Goal: Task Accomplishment & Management: Complete application form

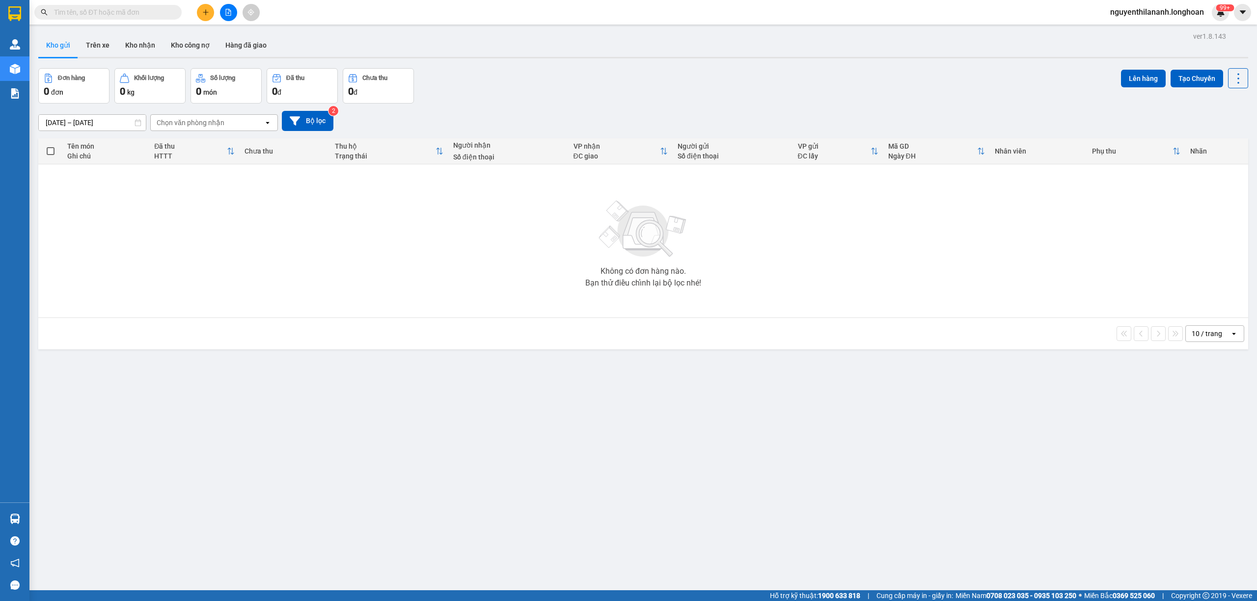
click at [97, 12] on input "text" at bounding box center [112, 12] width 116 height 11
paste input "HNHD2908250039"
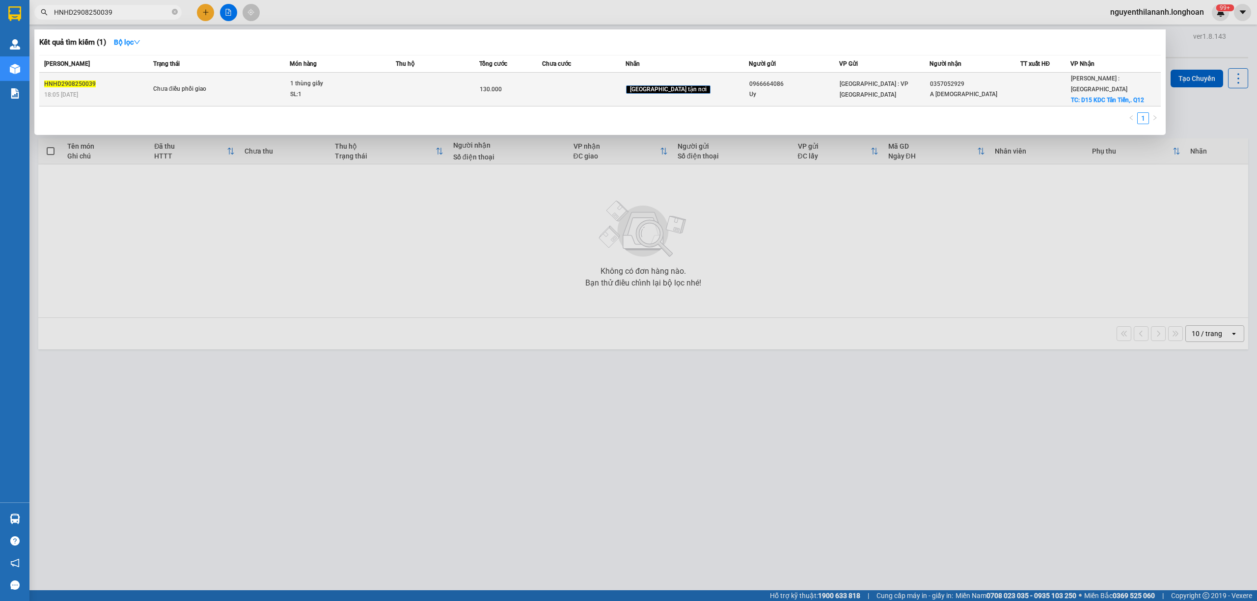
type input "HNHD2908250039"
click at [117, 79] on div "HNHD2908250039" at bounding box center [97, 84] width 106 height 10
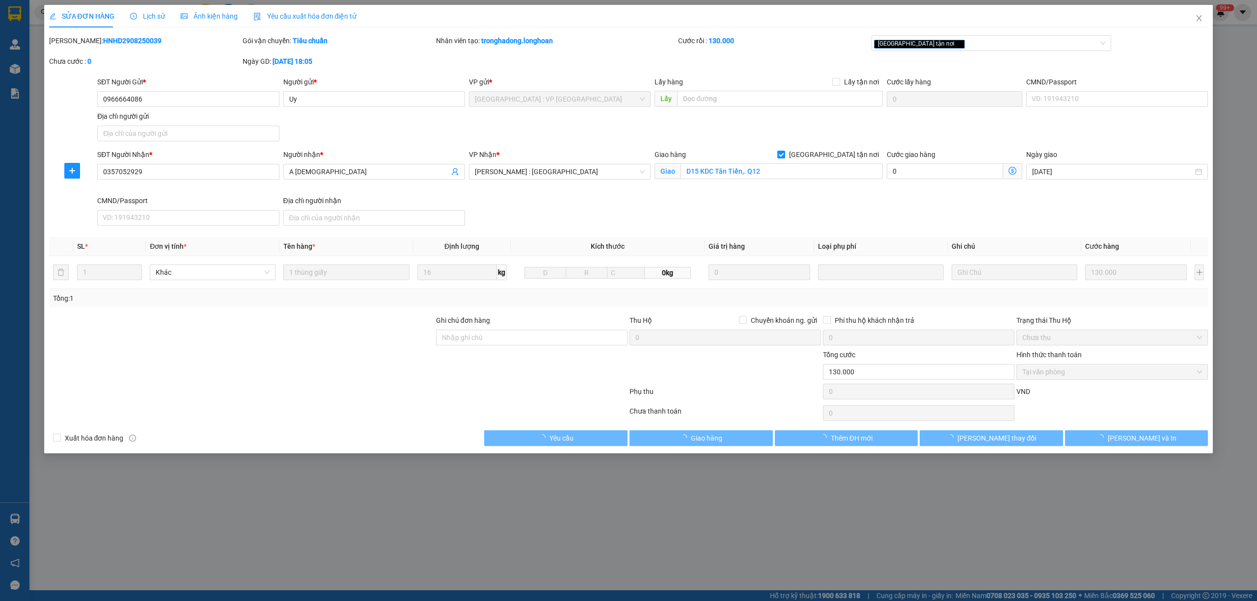
type input "0966664086"
type input "Uy"
type input "0357052929"
type input "A [DEMOGRAPHIC_DATA]"
checkbox input "true"
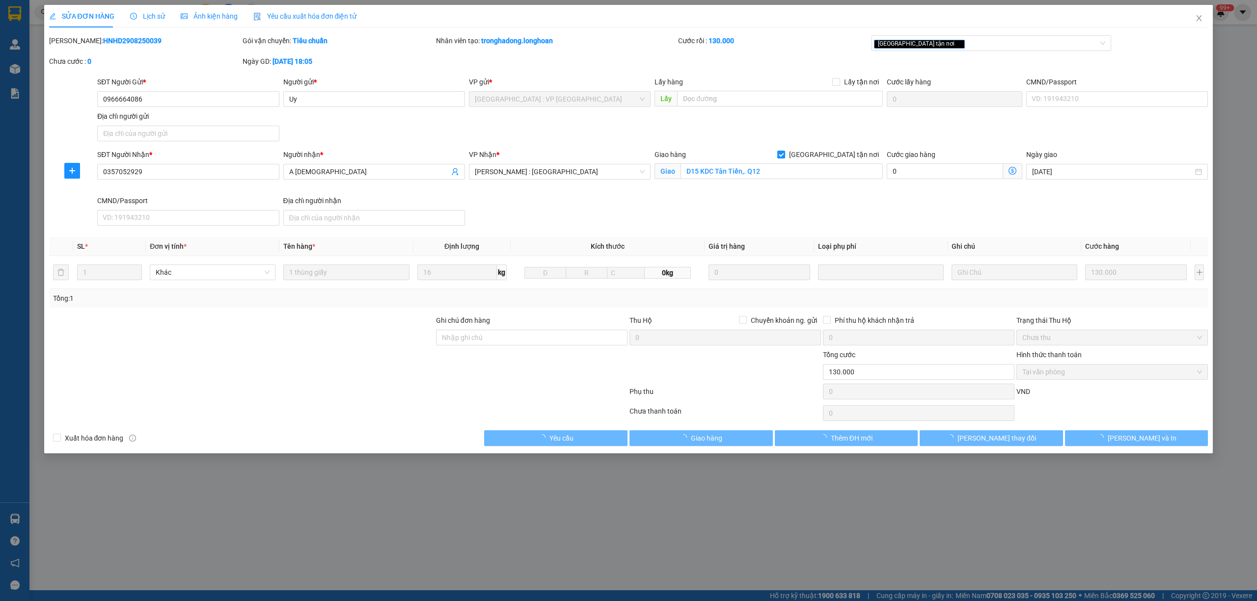
type input "D15 KDC Tân Tiến,. Q12"
type input "130.000"
click at [140, 16] on span "Lịch sử" at bounding box center [147, 16] width 35 height 8
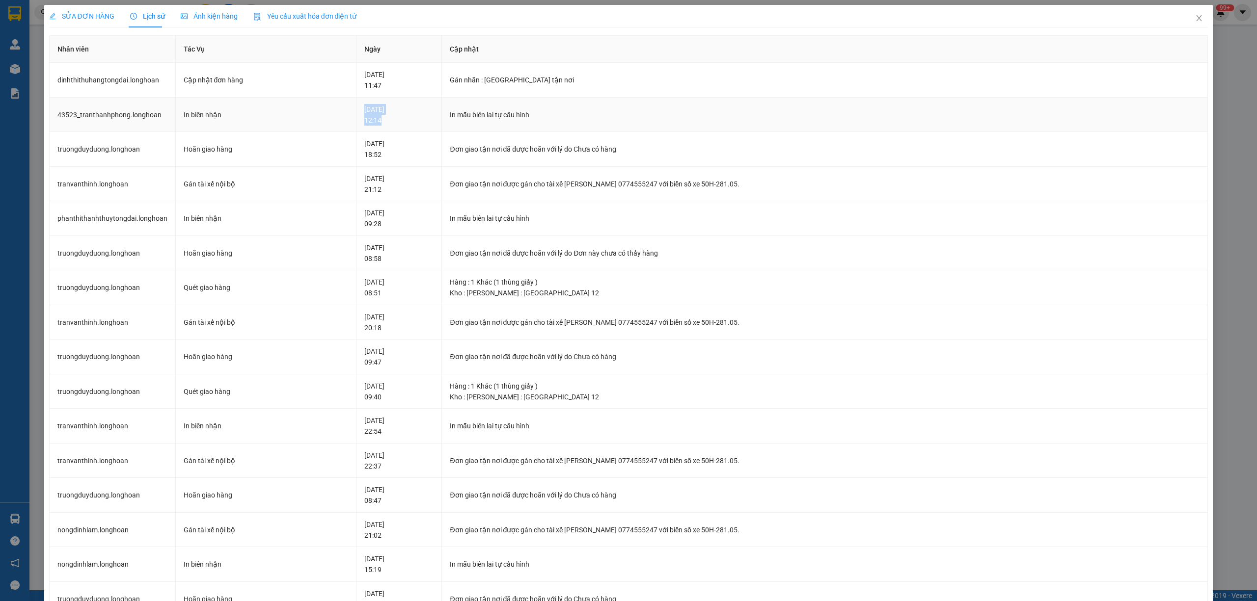
drag, startPoint x: 384, startPoint y: 116, endPoint x: 398, endPoint y: 113, distance: 14.2
click at [398, 113] on div "[DATE] 12:14" at bounding box center [399, 115] width 70 height 22
click at [1195, 15] on icon "close" at bounding box center [1199, 18] width 8 height 8
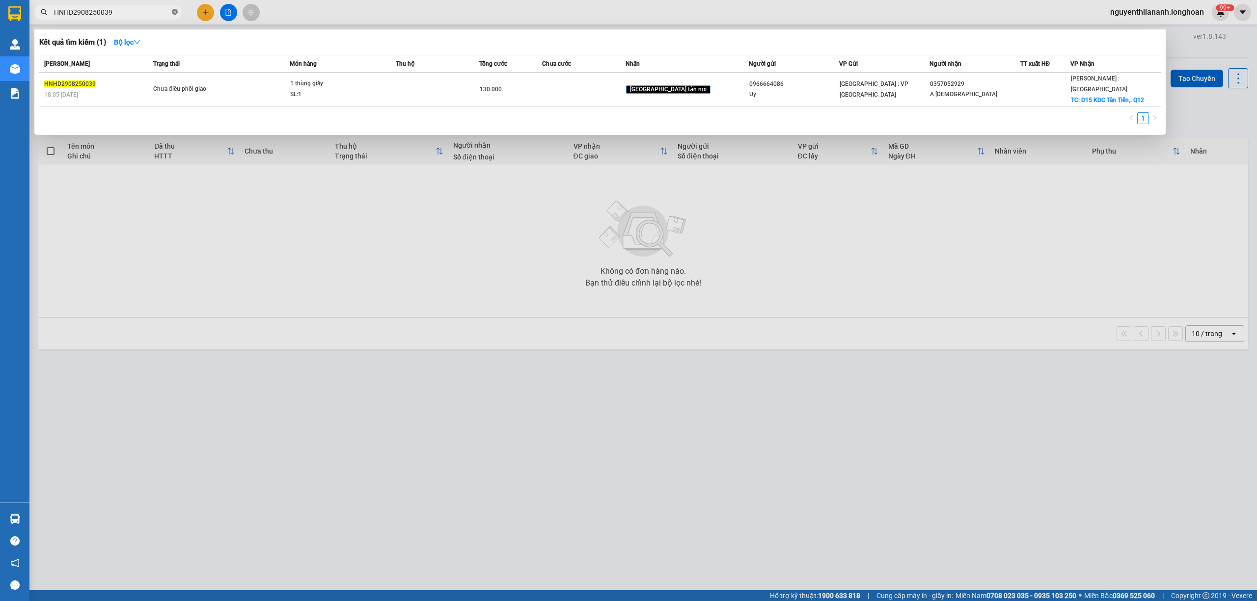
click at [175, 12] on icon "close-circle" at bounding box center [175, 12] width 6 height 6
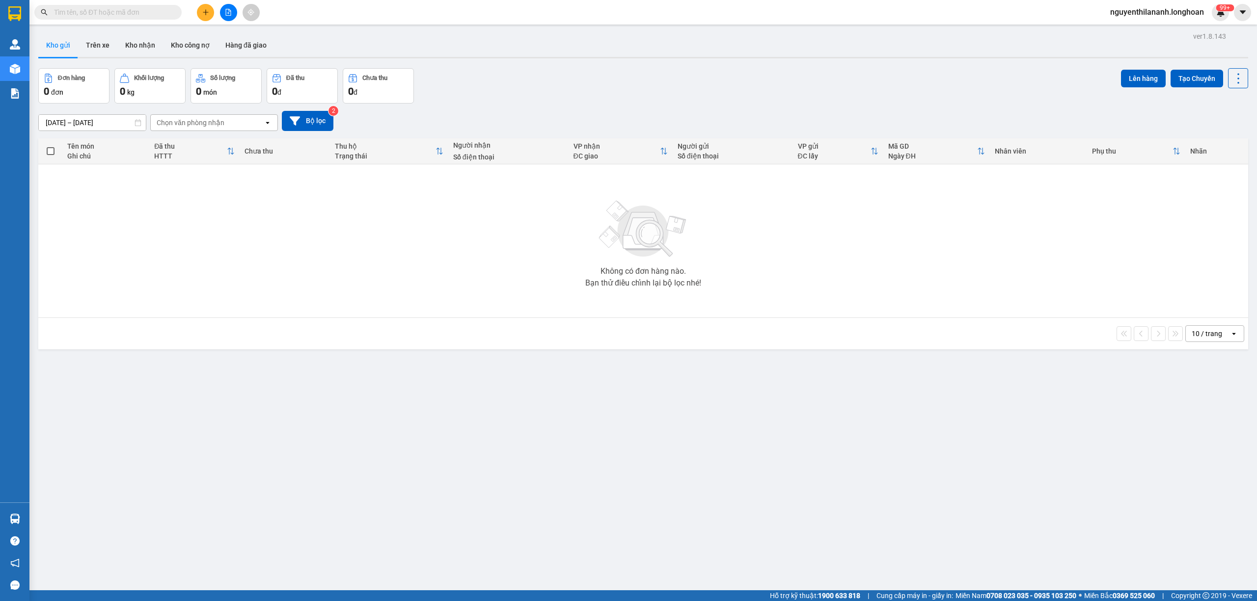
paste input "0326890484"
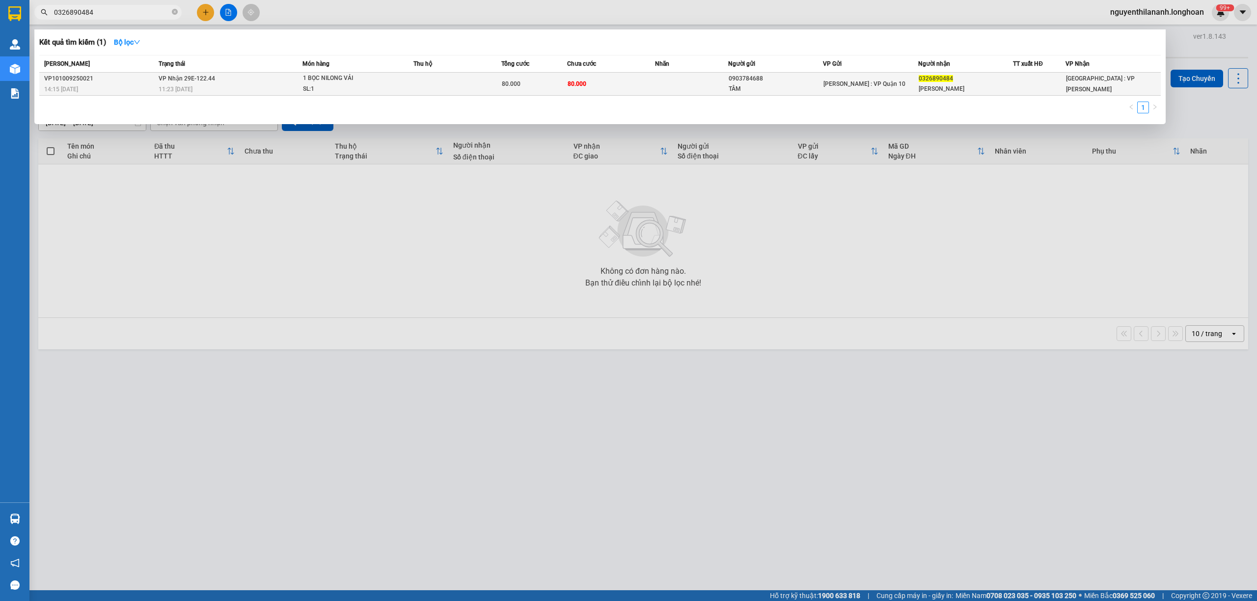
type input "0326890484"
click at [121, 75] on div "VP101009250021" at bounding box center [99, 79] width 111 height 10
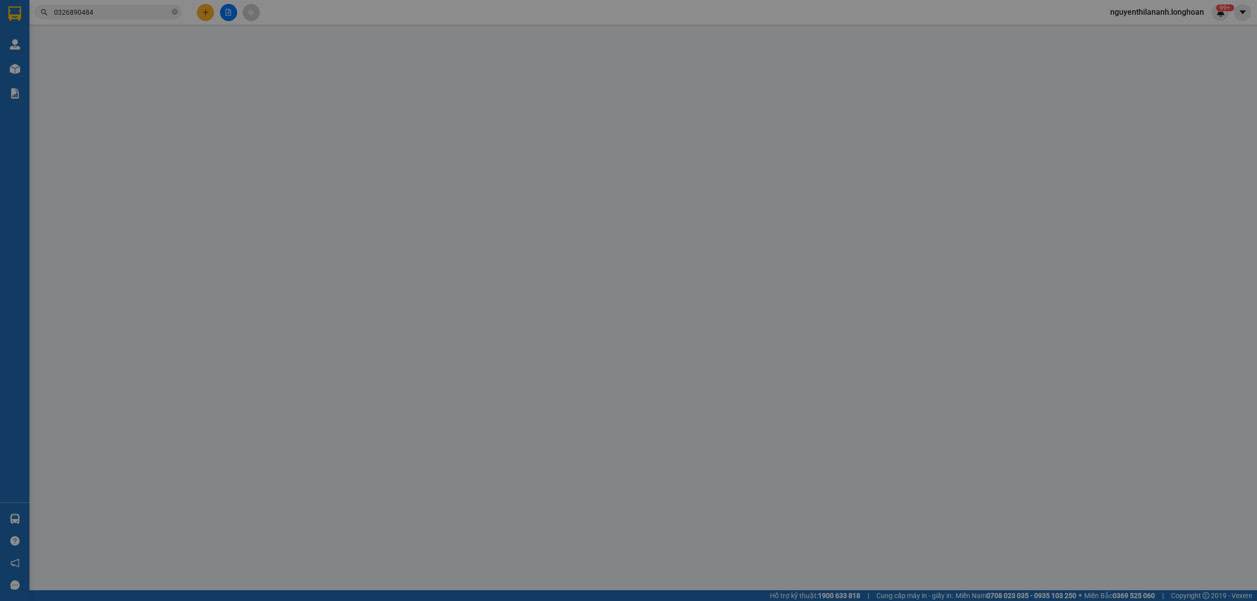
type input "0903784688"
type input "TÂM"
type input "0326890484"
type input "[PERSON_NAME]"
type input "hàng k bao bể vỡ hư hỏng"
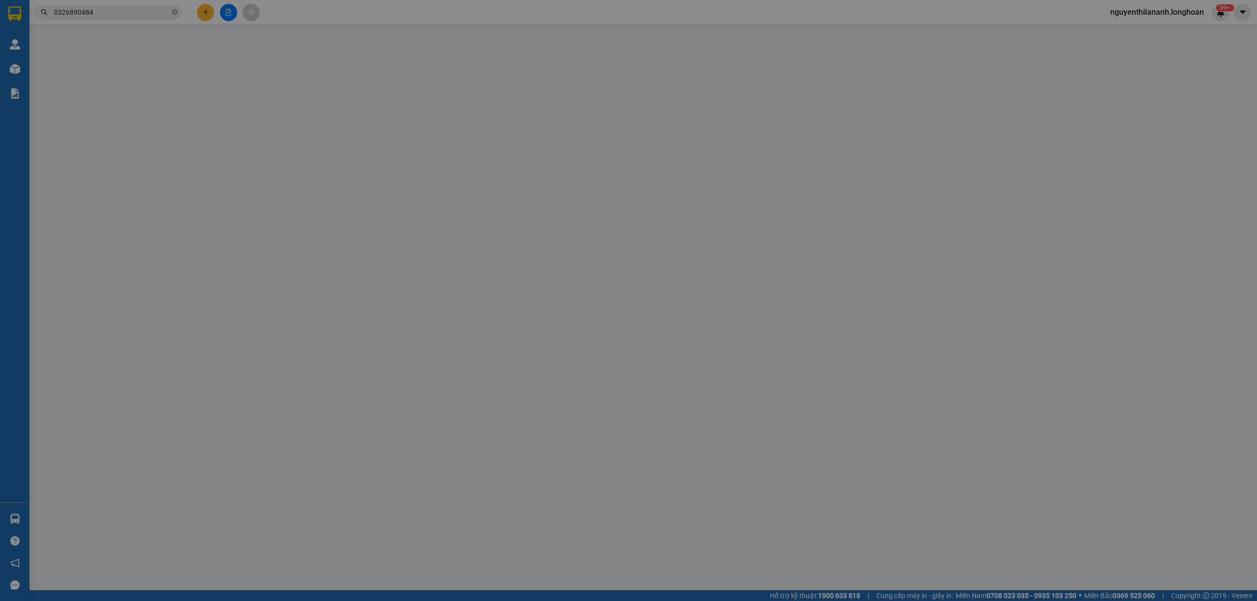
type input "80.000"
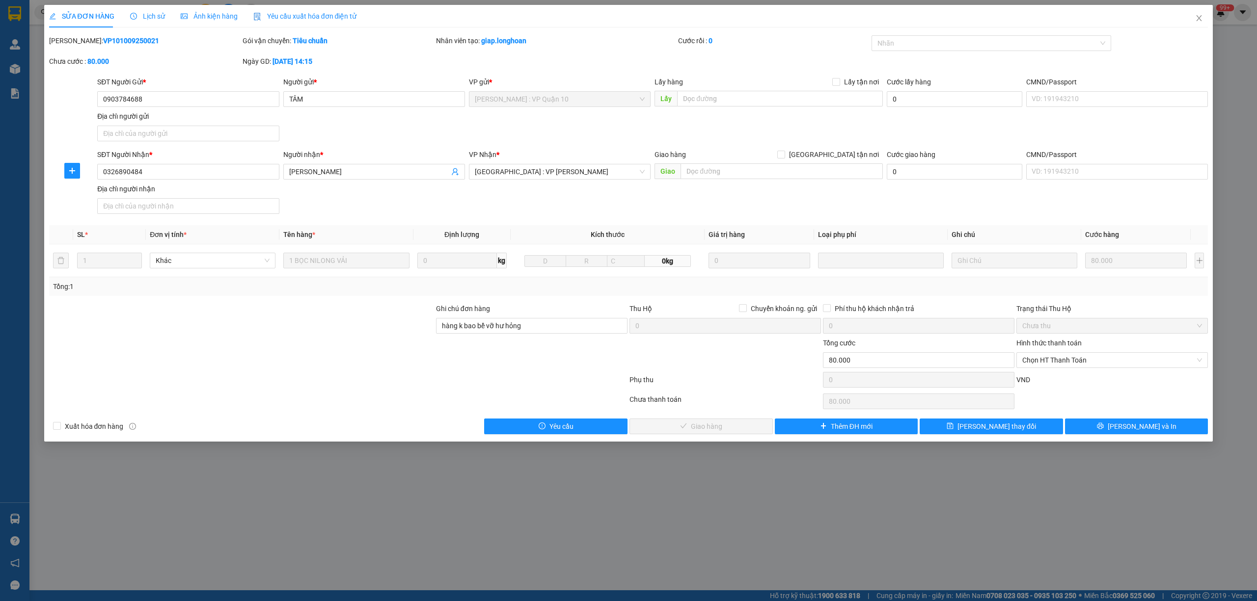
click at [158, 10] on div "Lịch sử" at bounding box center [147, 16] width 35 height 23
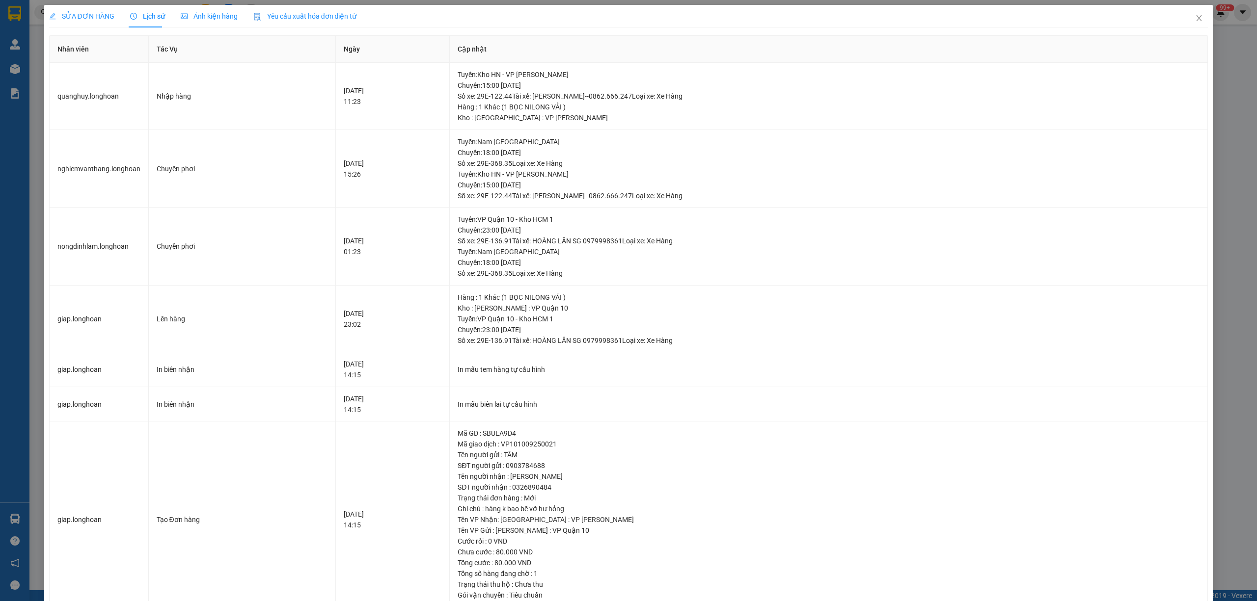
click at [93, 22] on div "SỬA ĐƠN HÀNG" at bounding box center [81, 16] width 65 height 23
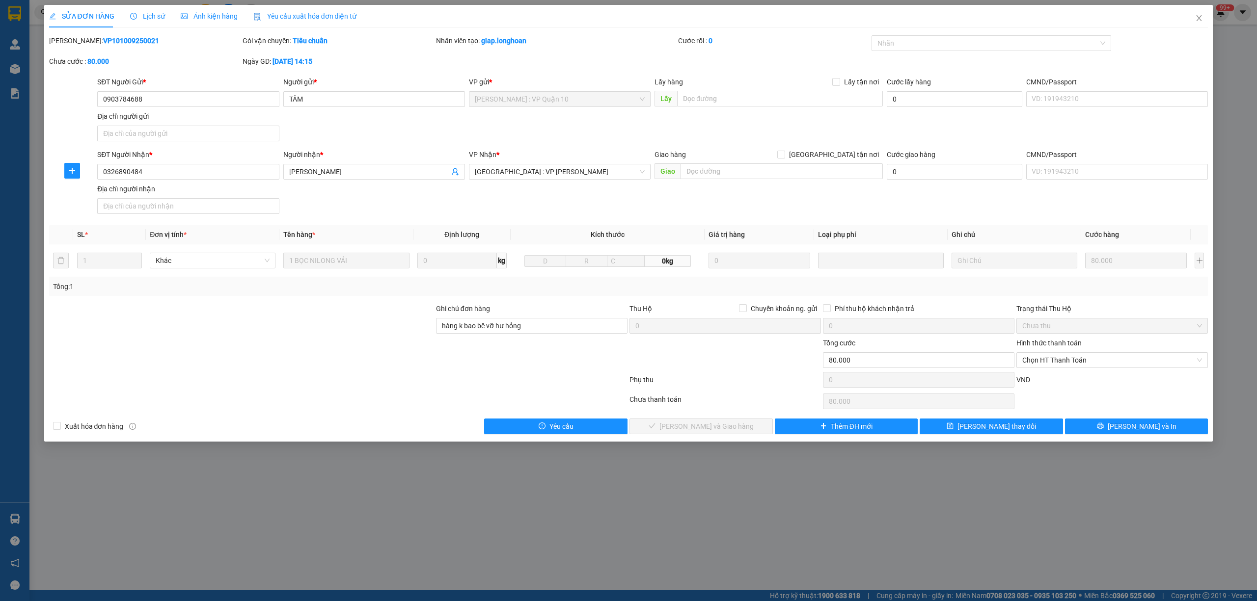
drag, startPoint x: 134, startPoint y: 37, endPoint x: 73, endPoint y: 40, distance: 60.9
click at [73, 40] on div "[PERSON_NAME]: VP101009250021" at bounding box center [144, 40] width 191 height 11
copy b "VP101009250021"
click at [1198, 18] on icon "close" at bounding box center [1199, 18] width 8 height 8
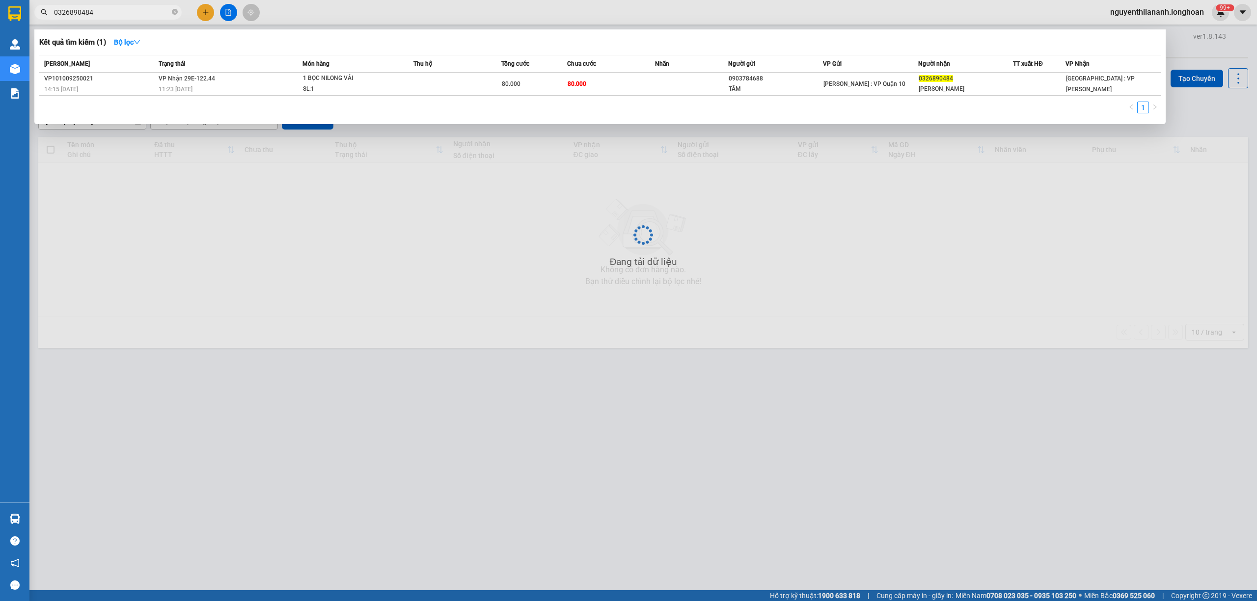
click at [112, 8] on input "0326890484" at bounding box center [112, 12] width 116 height 11
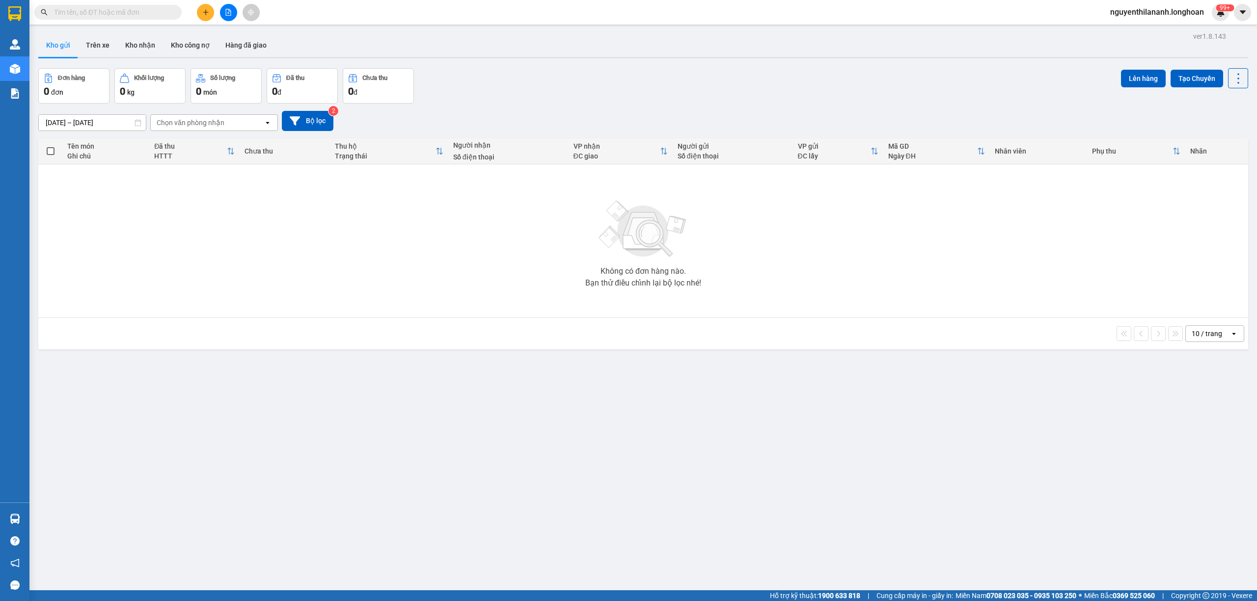
paste input "0778889910"
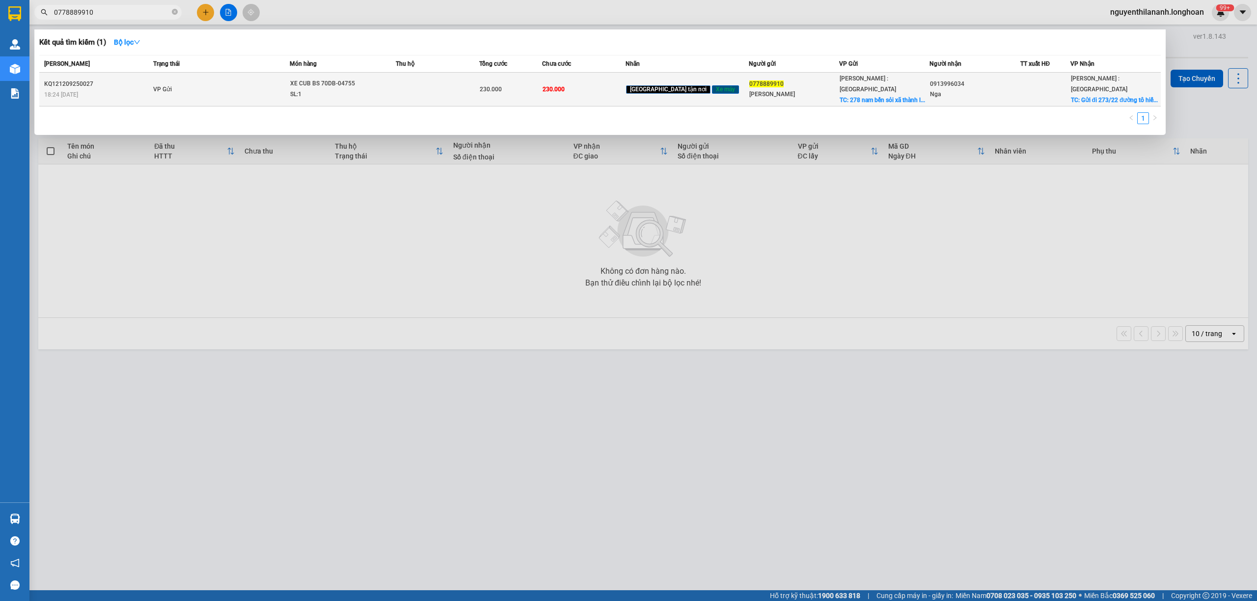
type input "0778889910"
click at [112, 89] on div "18:24 [DATE]" at bounding box center [97, 94] width 106 height 11
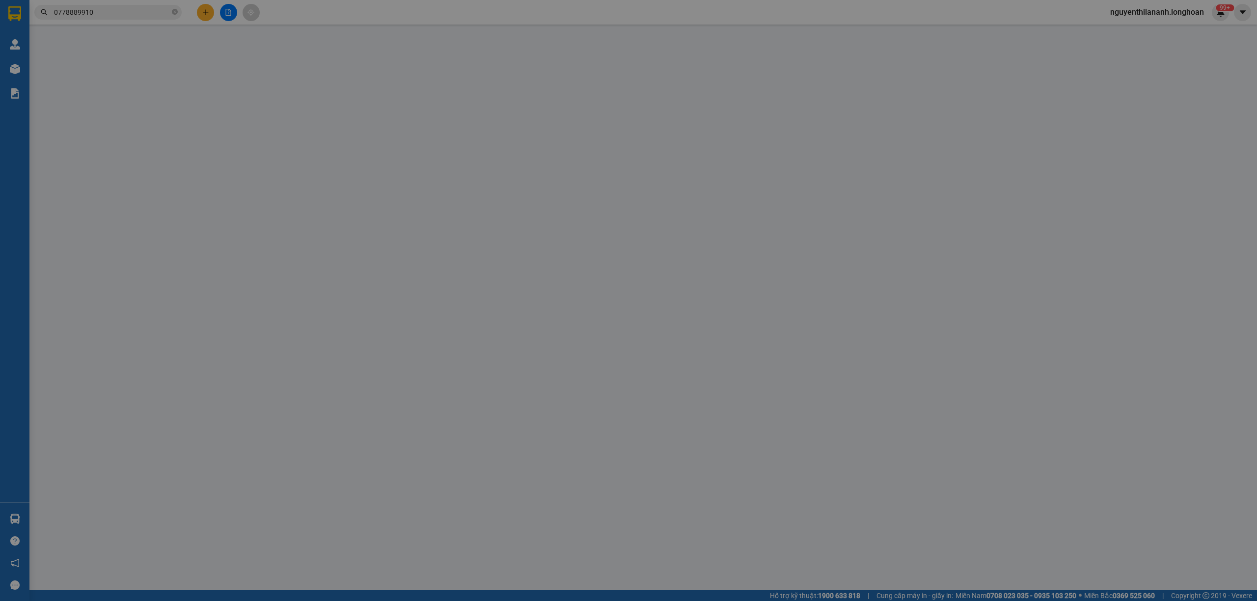
type input "0778889910"
type input "[PERSON_NAME]"
checkbox input "true"
type input "278 nam bến sỏi xã thành long huyện [GEOGRAPHIC_DATA]"
type input "0913996034"
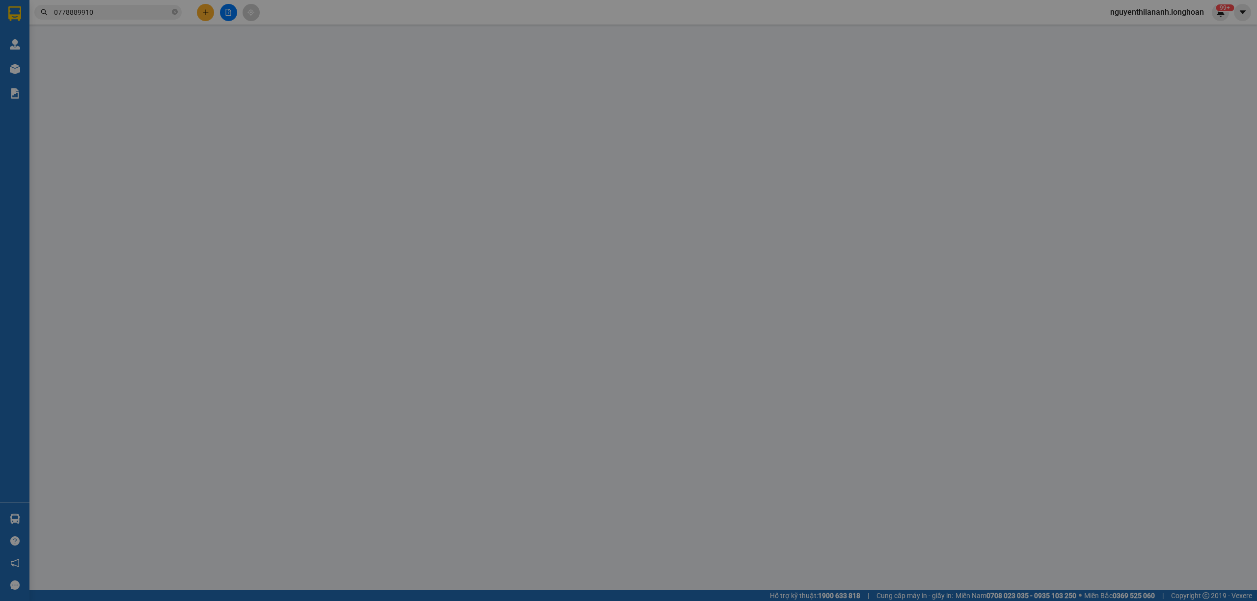
type input "Nga"
checkbox input "true"
type input "Gửi đi 273/22 đường tô hiến thành [GEOGRAPHIC_DATA]"
type input "KHÔNG CHÌA KHÓA,KHÔNG CAVET"
type input "230.000"
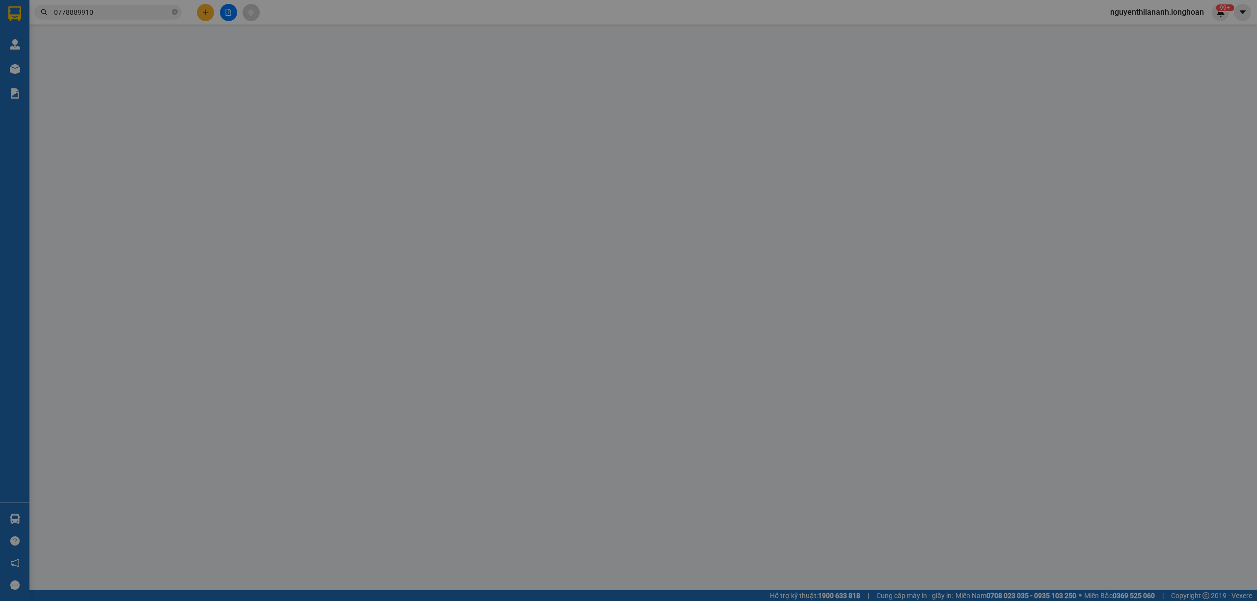
type input "230.000"
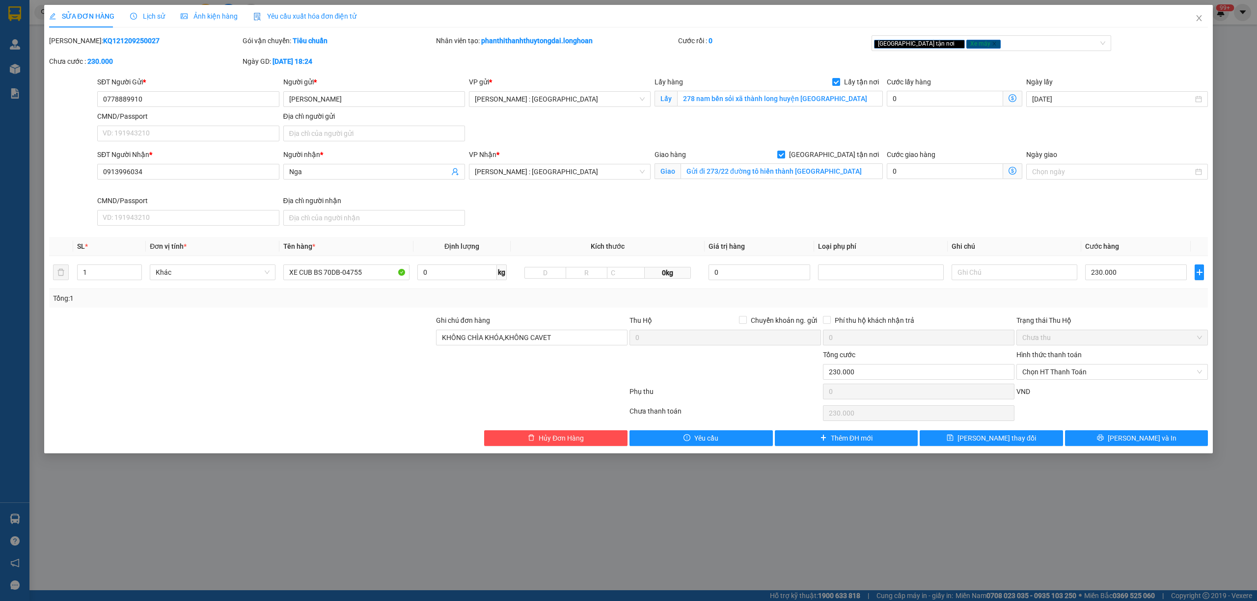
click at [134, 27] on div "Lịch sử" at bounding box center [147, 16] width 35 height 23
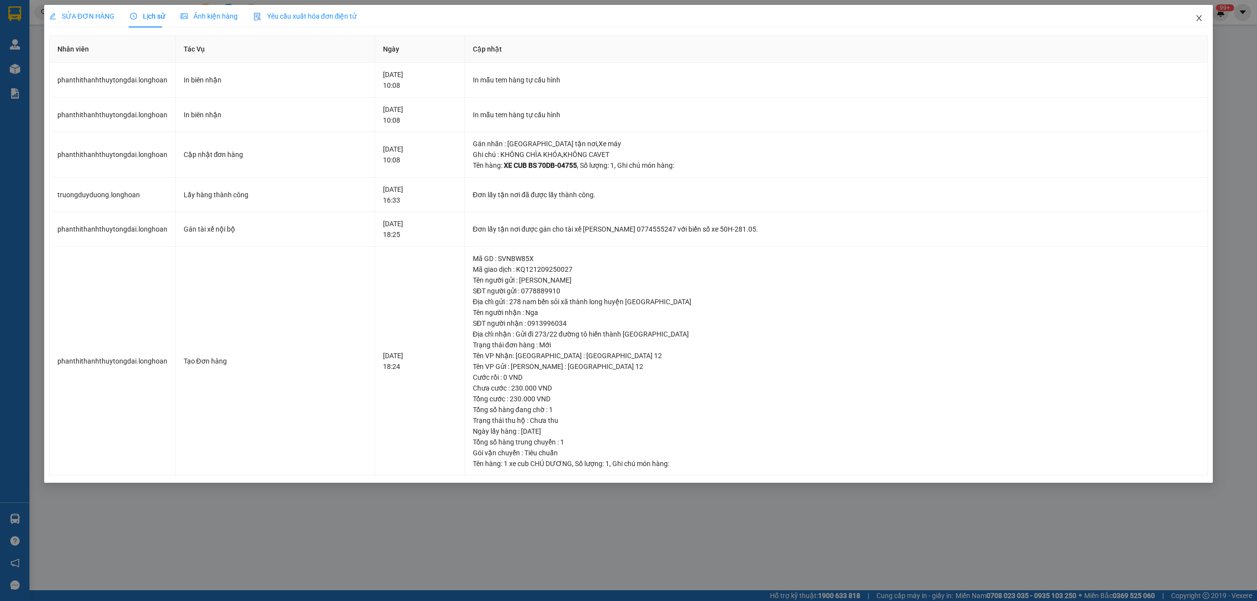
click at [1203, 23] on span "Close" at bounding box center [1198, 18] width 27 height 27
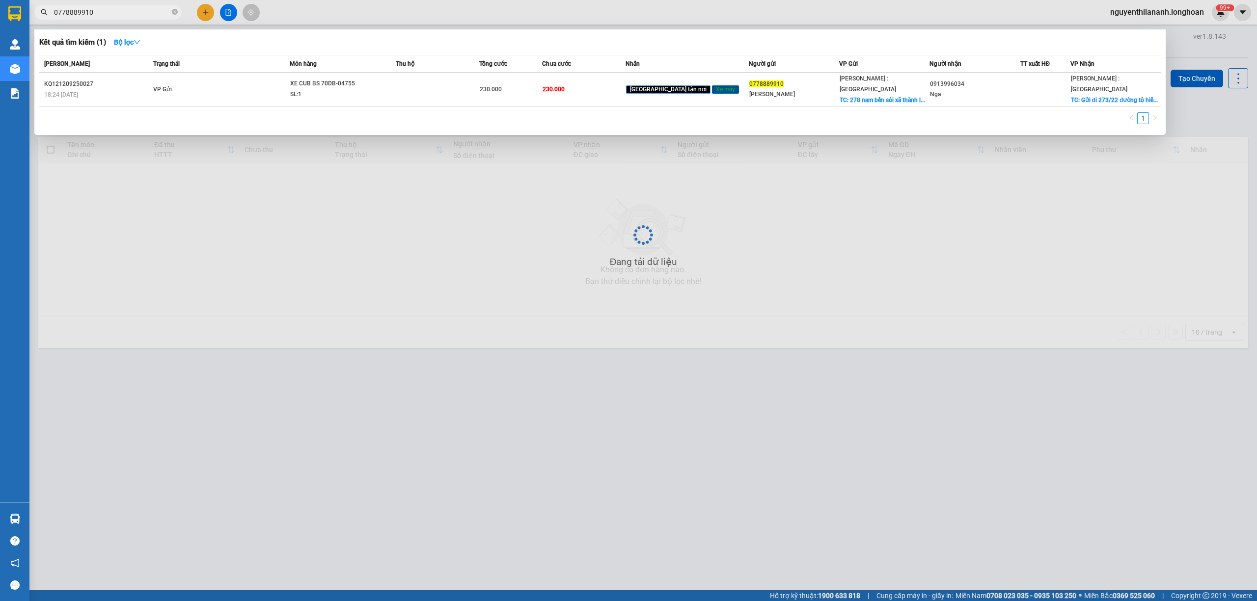
click at [142, 12] on input "0778889910" at bounding box center [112, 12] width 116 height 11
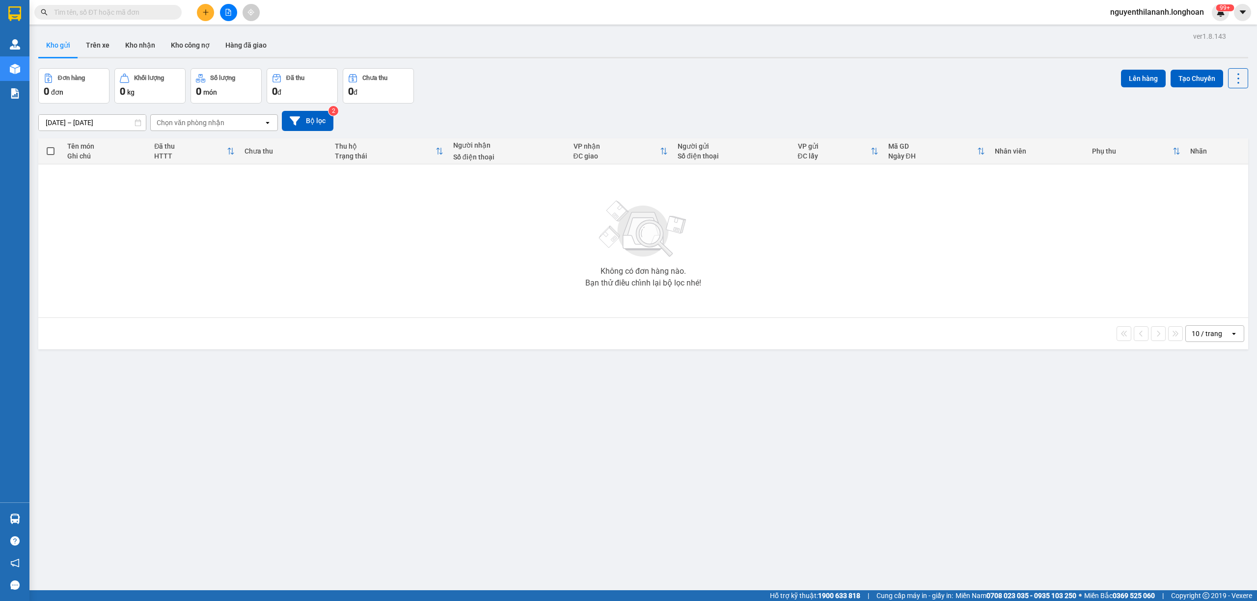
paste input "866 130 829"
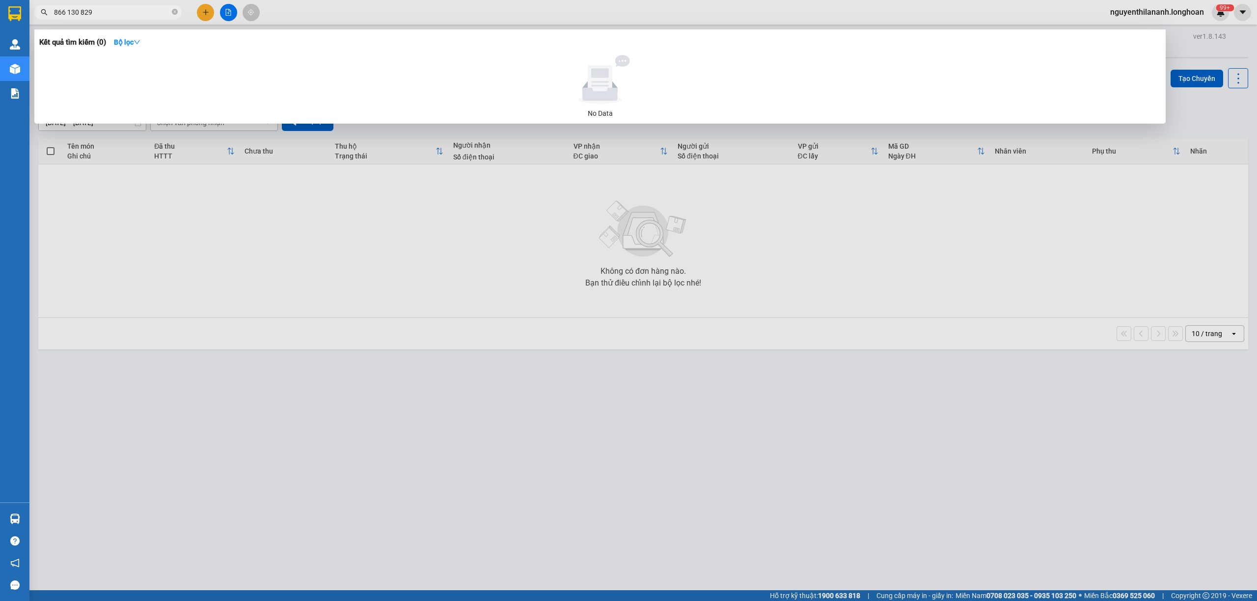
click at [67, 3] on div at bounding box center [628, 300] width 1257 height 601
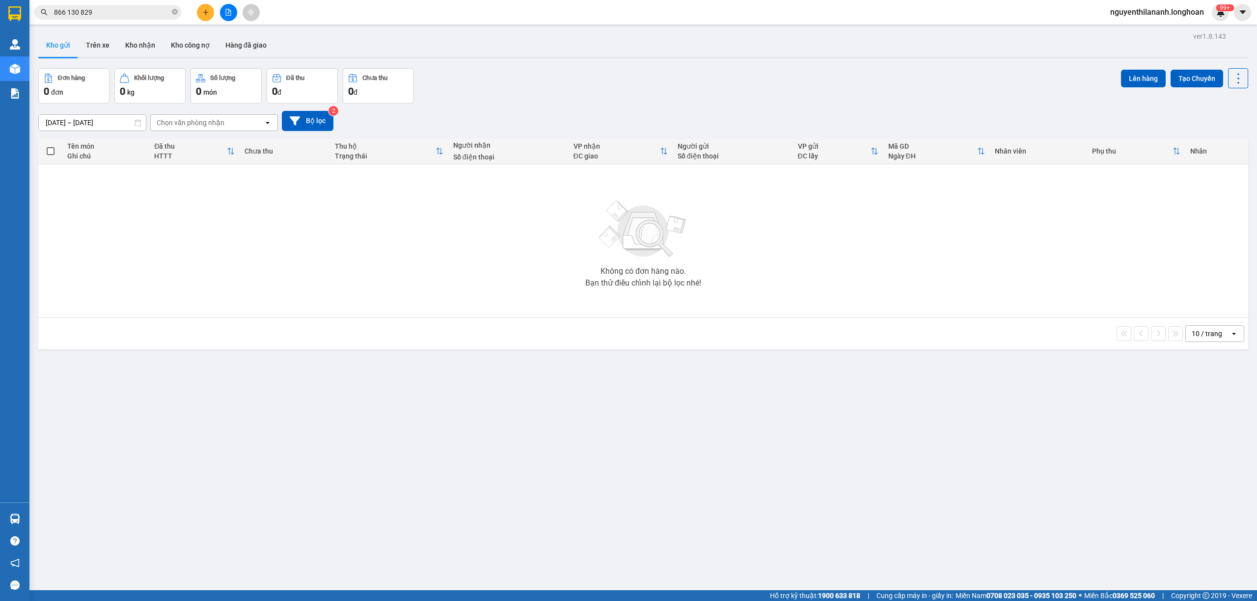
click at [67, 17] on input "866 130 829" at bounding box center [112, 12] width 116 height 11
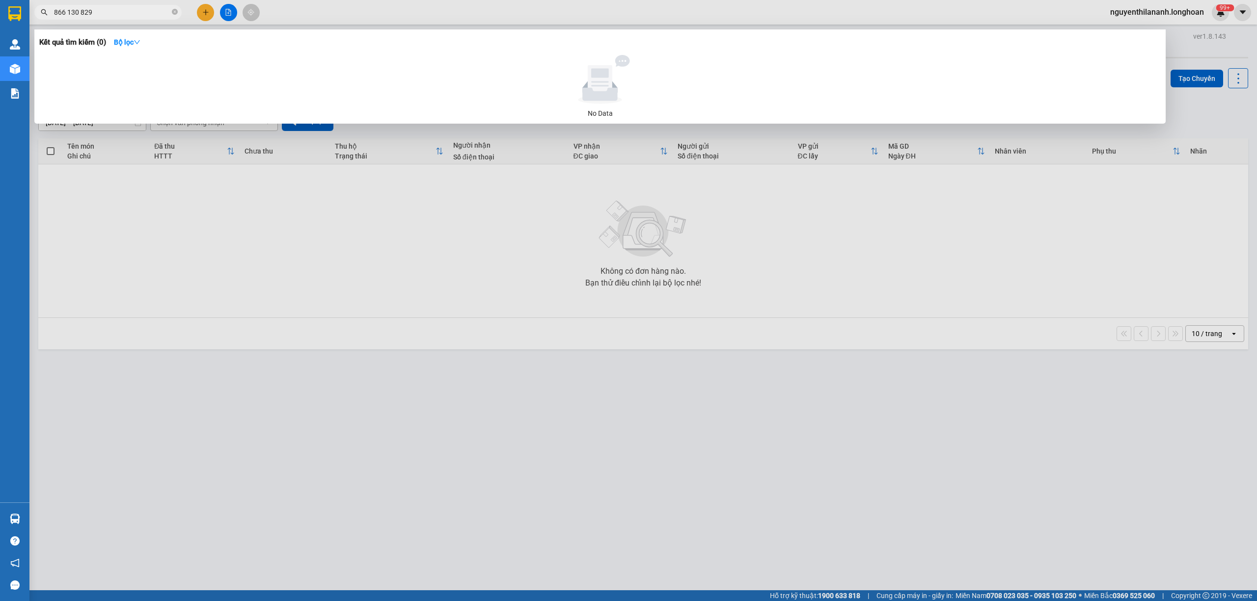
click at [67, 17] on input "866 130 829" at bounding box center [112, 12] width 116 height 11
click at [79, 8] on input "866130 829" at bounding box center [112, 12] width 116 height 11
click at [54, 13] on input "866130829" at bounding box center [112, 12] width 116 height 11
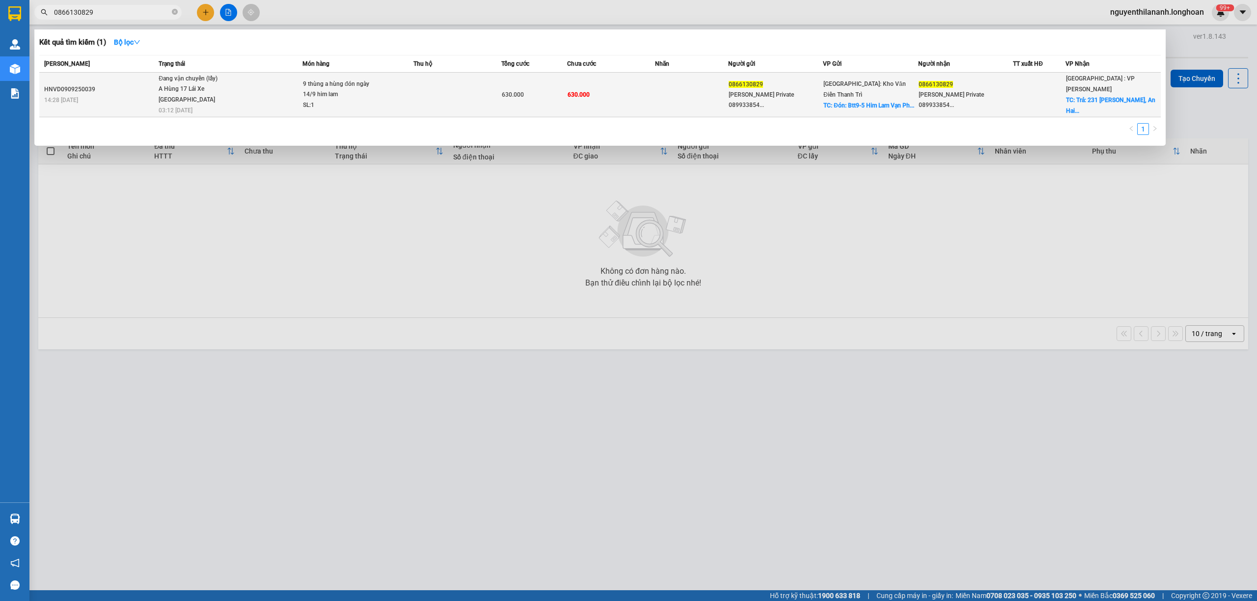
type input "0866130829"
click at [86, 92] on div "HNVD0909250039" at bounding box center [99, 89] width 111 height 10
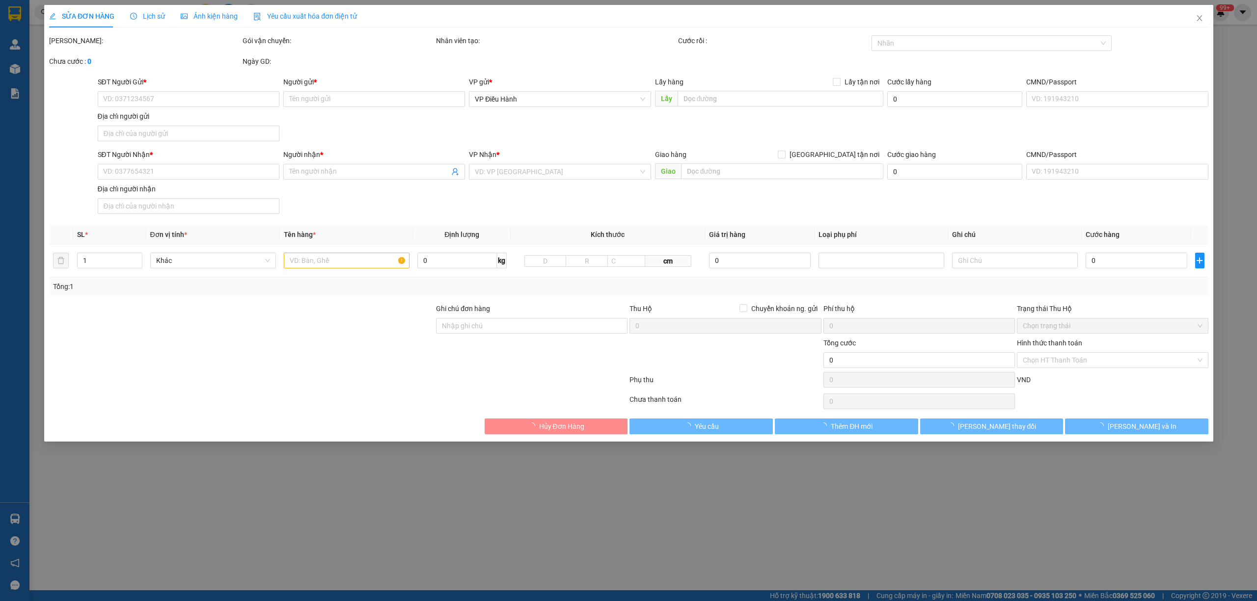
type input "0866130829"
type input "[PERSON_NAME] Private 0899338541 Loan"
checkbox input "true"
type input "Đón: Btt9-5 Him Lam Vạn Phúc Ha Dong"
type input "0866130829"
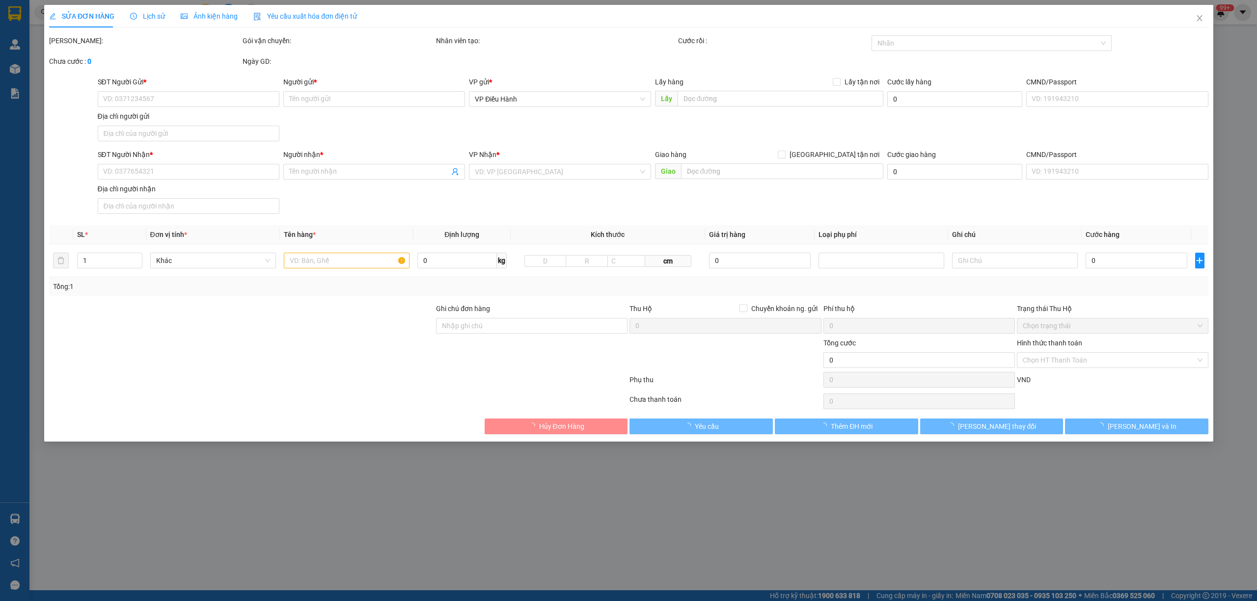
type input "[PERSON_NAME] Private 0899338541 Loan"
checkbox input "true"
type input "Trả: [STREET_ADDRESS]"
type input "630.000"
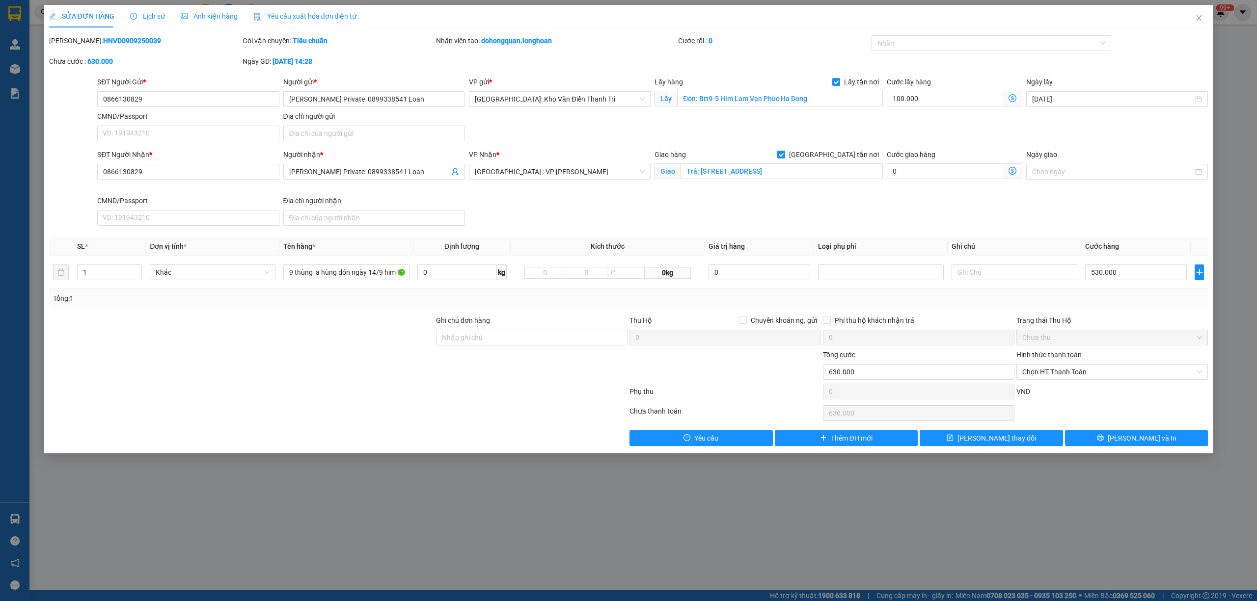
click at [151, 19] on span "Lịch sử" at bounding box center [147, 16] width 35 height 8
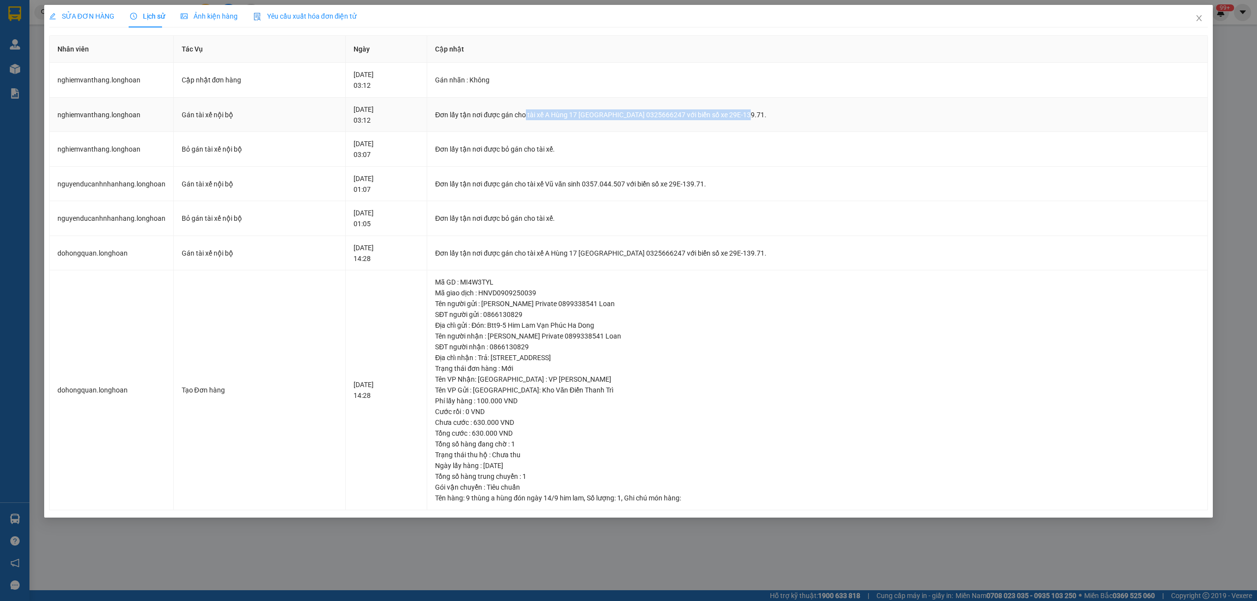
drag, startPoint x: 567, startPoint y: 114, endPoint x: 779, endPoint y: 120, distance: 212.2
click at [779, 120] on div "Đơn lấy tận nơi được gán cho tài xế A Hùng 17 [GEOGRAPHIC_DATA] 0325666247 với …" at bounding box center [817, 114] width 764 height 11
copy div "tài xế A Hùng 17 Lái Xe [GEOGRAPHIC_DATA] 0325666247 với biển số xe 29E-139.71"
click at [1196, 21] on icon "close" at bounding box center [1199, 18] width 8 height 8
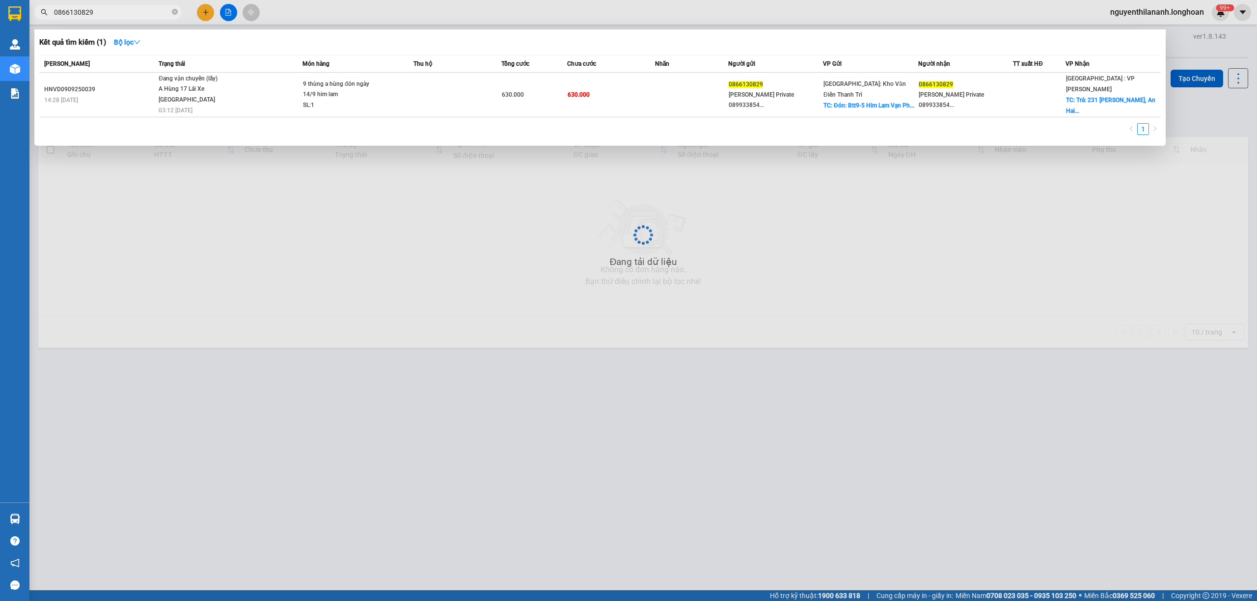
click at [156, 13] on input "0866130829" at bounding box center [112, 12] width 116 height 11
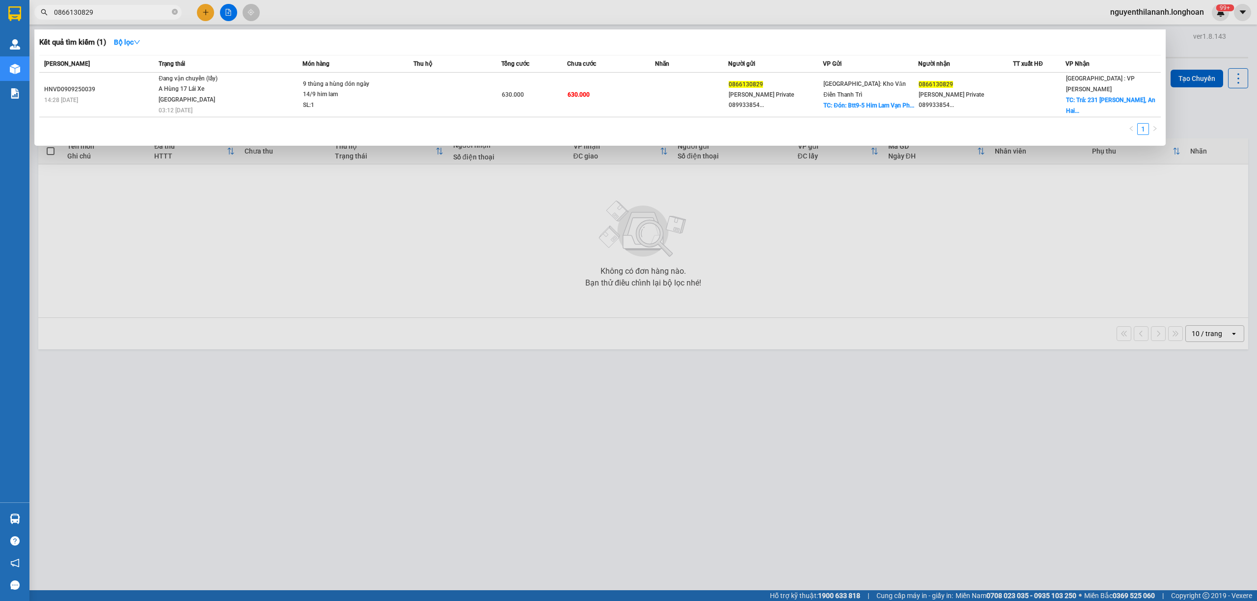
click at [156, 13] on input "0866130829" at bounding box center [112, 12] width 116 height 11
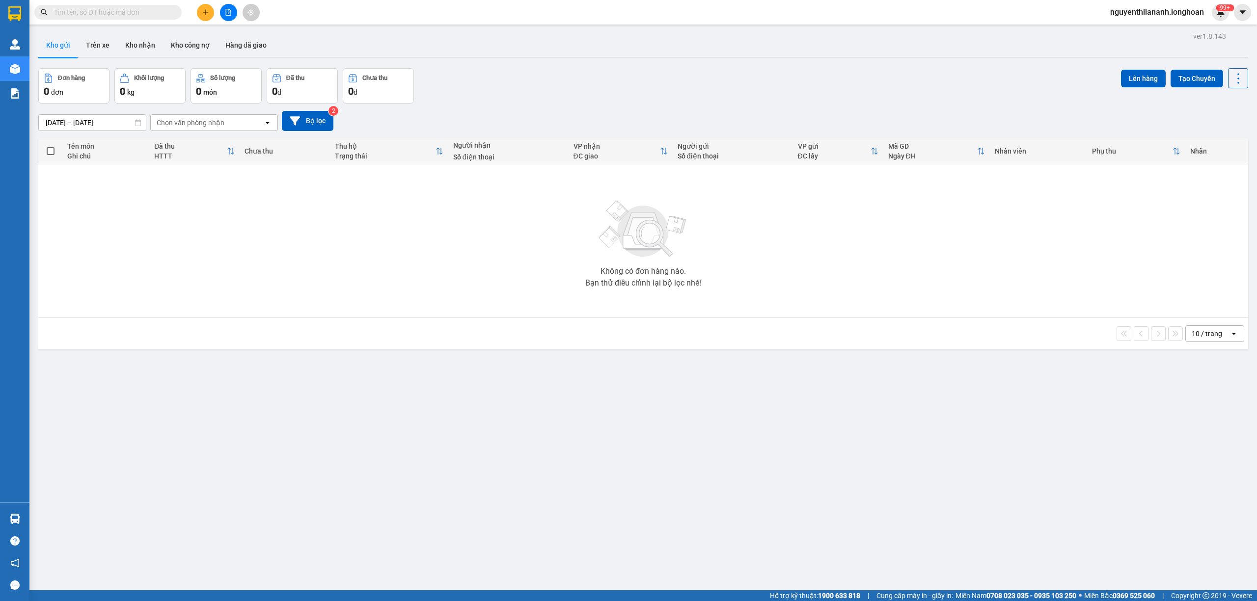
paste input "0972333406"
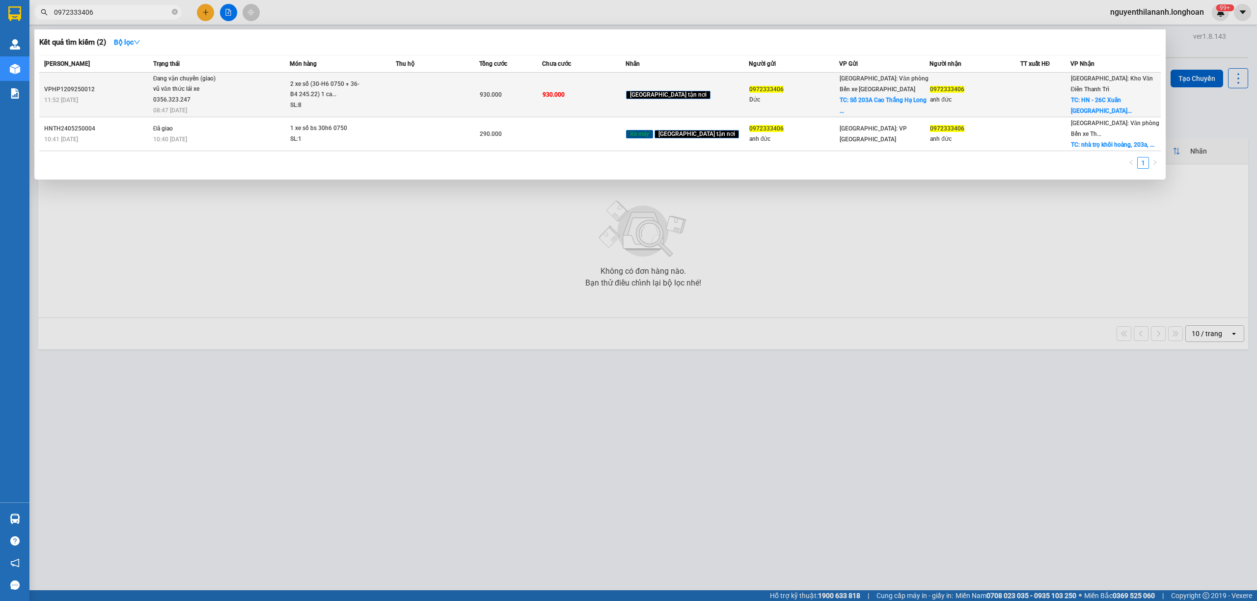
type input "0972333406"
click at [114, 81] on td "VPHP1209250012 11:52 [DATE]" at bounding box center [94, 95] width 111 height 45
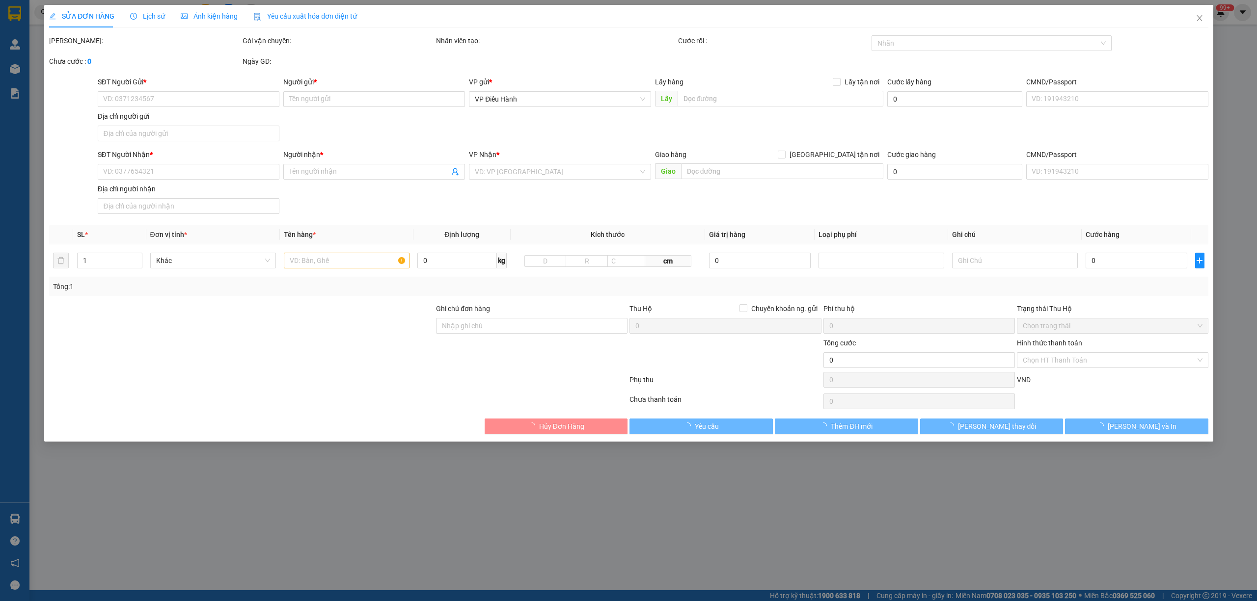
type input "0972333406"
type input "Dức"
checkbox input "true"
type input "Số 203A Cao Thắng Hạ Long [GEOGRAPHIC_DATA]"
type input "0972333406"
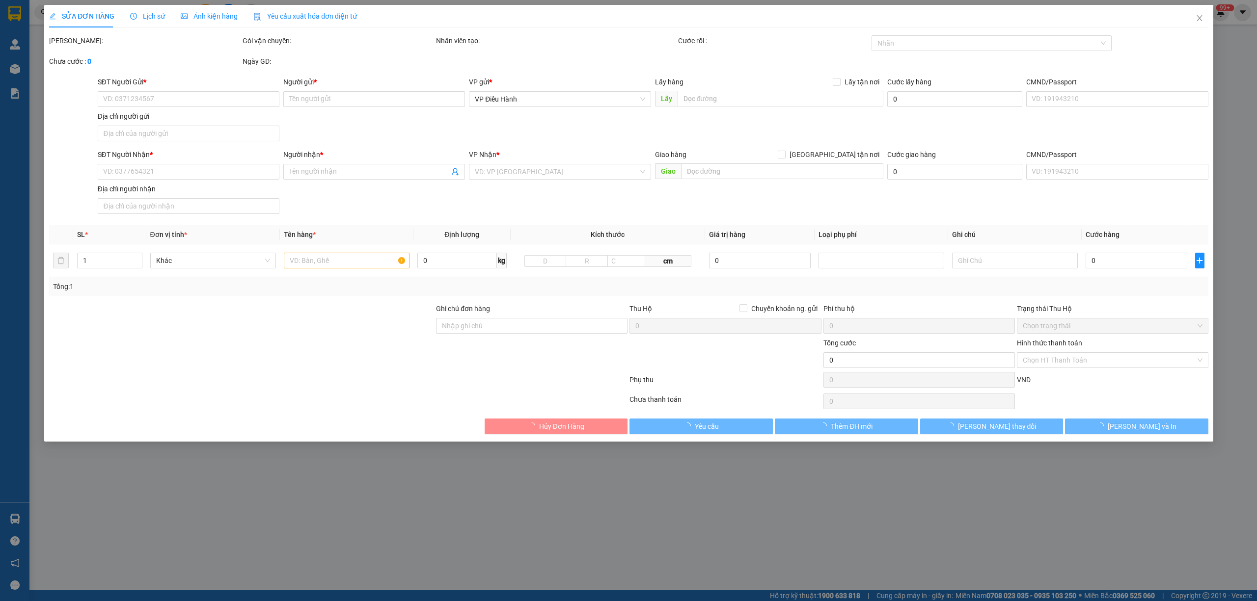
type input "anh đức"
checkbox input "true"
type input "HN - 26C [GEOGRAPHIC_DATA]"
type input "930.000"
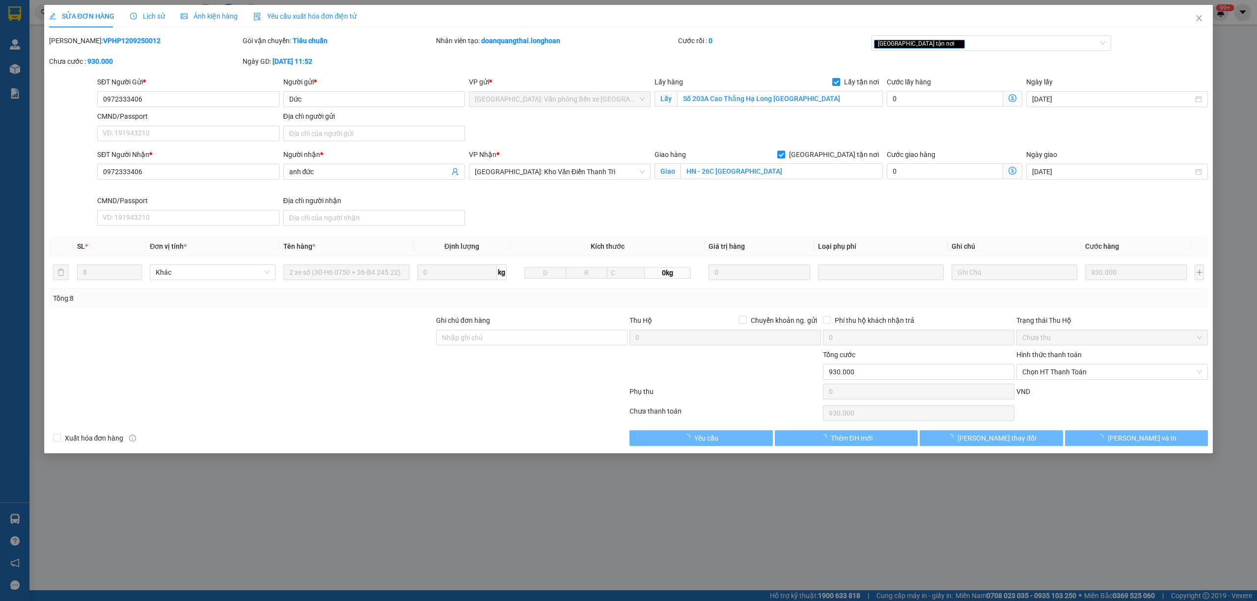
click at [149, 17] on span "Lịch sử" at bounding box center [147, 16] width 35 height 8
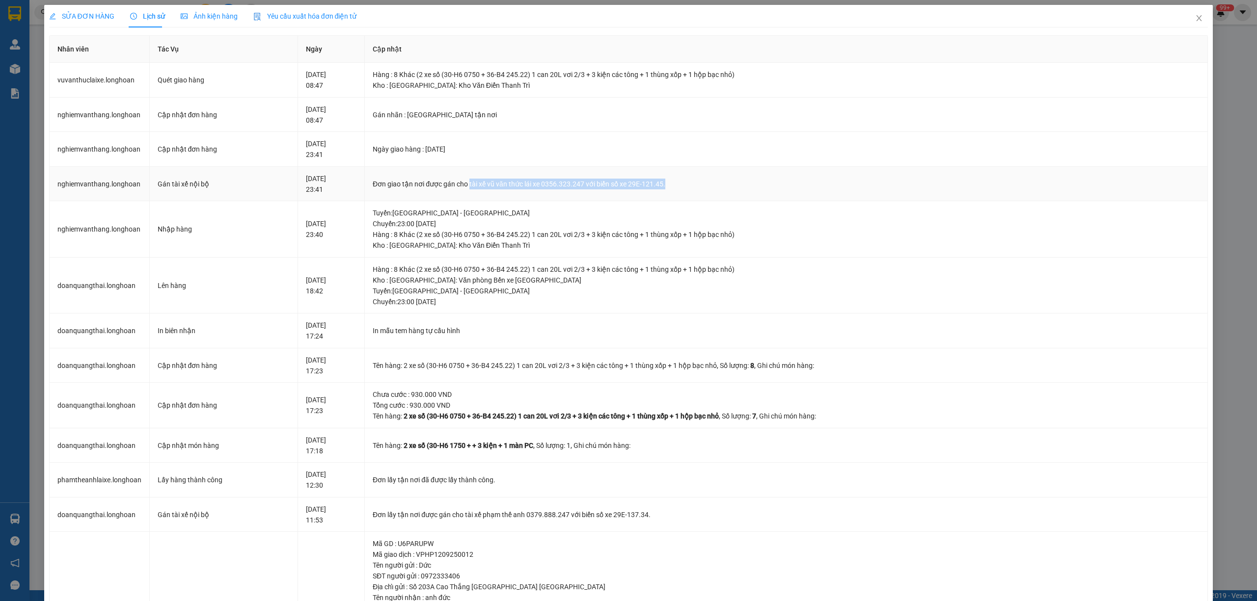
drag, startPoint x: 478, startPoint y: 184, endPoint x: 682, endPoint y: 195, distance: 204.6
click at [682, 195] on td "Đơn giao tận nơi được gán cho tài xế vũ văn thức lái xe 0356.323.247 với biển s…" at bounding box center [786, 184] width 843 height 35
copy div "tài xế vũ văn thức lái xe 0356.323.247 với biển số xe 29E-121.45."
click at [1196, 20] on icon "close" at bounding box center [1198, 18] width 5 height 6
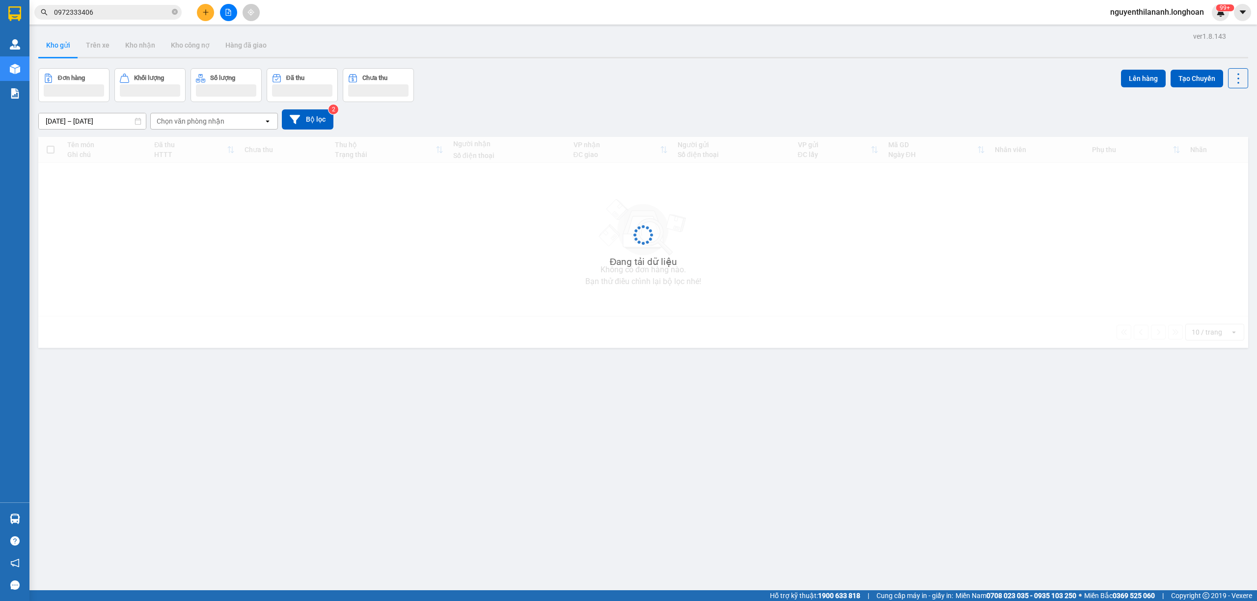
click at [128, 16] on input "0972333406" at bounding box center [112, 12] width 116 height 11
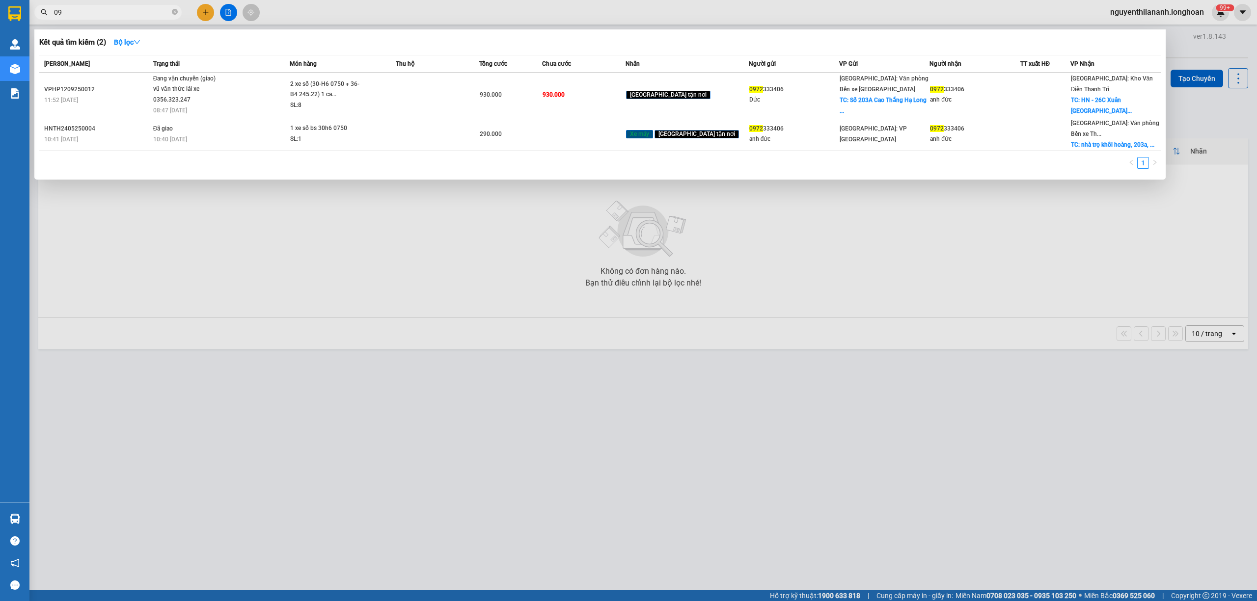
type input "0"
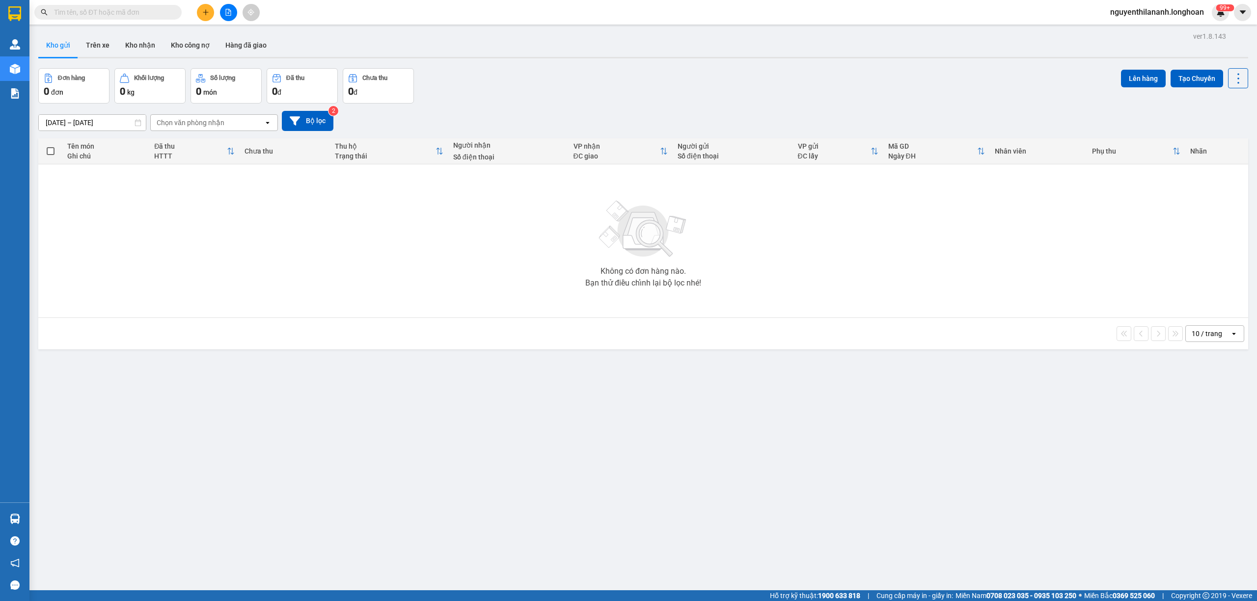
paste input "0905888522"
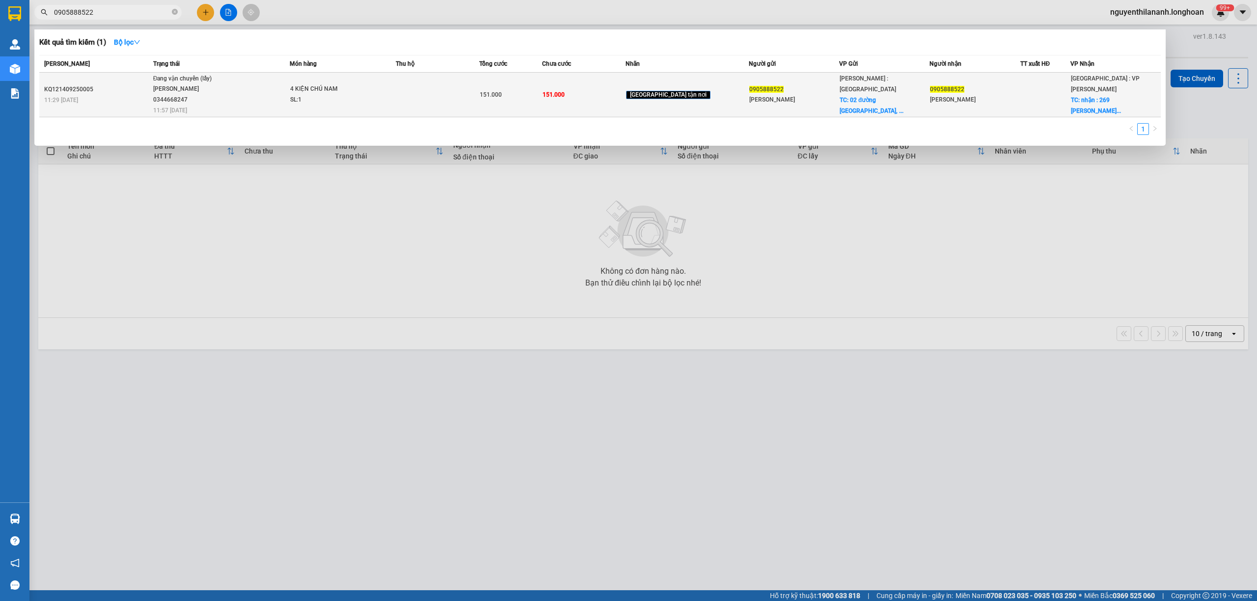
type input "0905888522"
click at [124, 85] on div "KQ121409250005" at bounding box center [97, 89] width 106 height 10
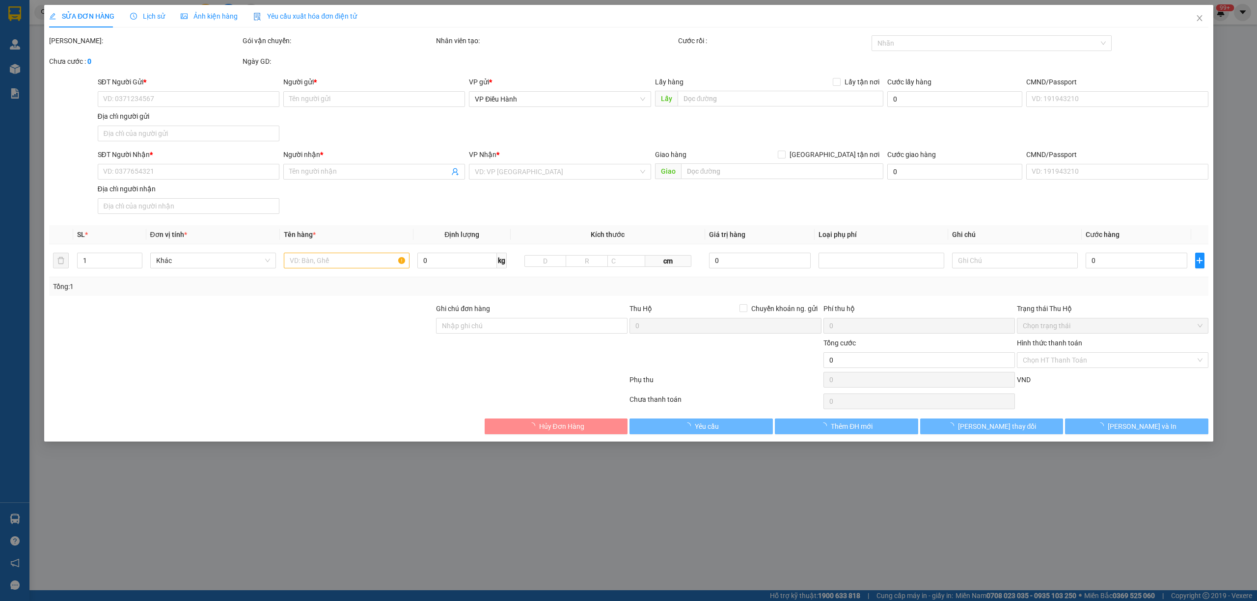
type input "0905888522"
type input "[PERSON_NAME]"
checkbox input "true"
type input "[STREET_ADDRESS]."
type input "0905888522"
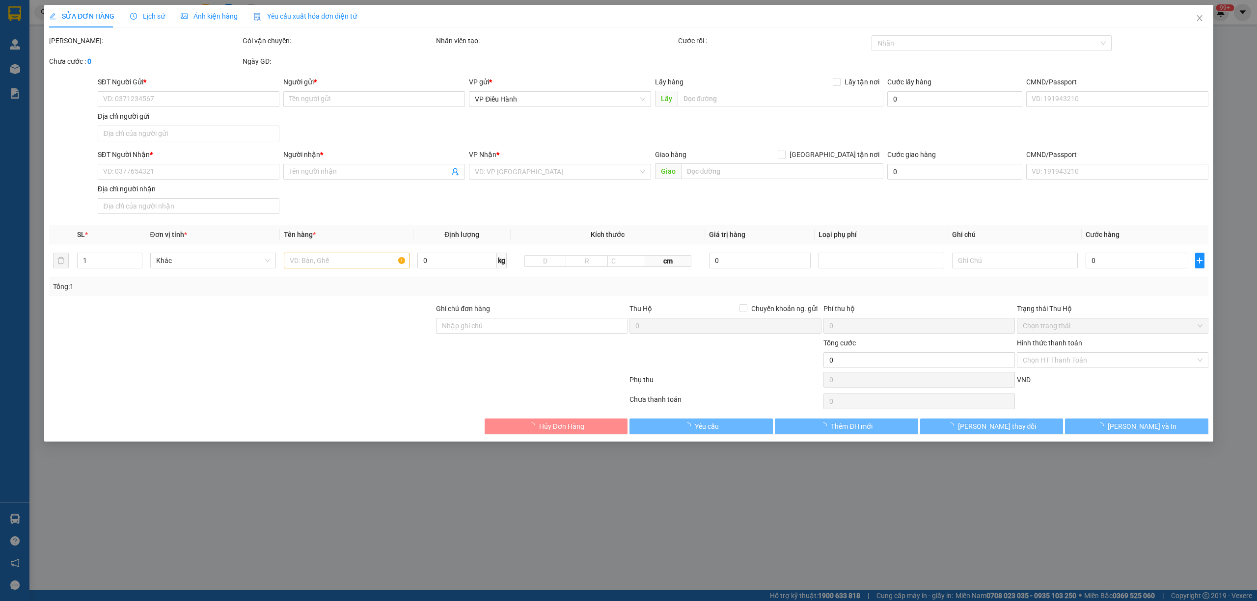
type input "[PERSON_NAME]"
checkbox input "true"
type input "nhận : 269 [PERSON_NAME], [GEOGRAPHIC_DATA], [GEOGRAPHIC_DATA]. [GEOGRAPHIC_DAT…"
type input "151.000"
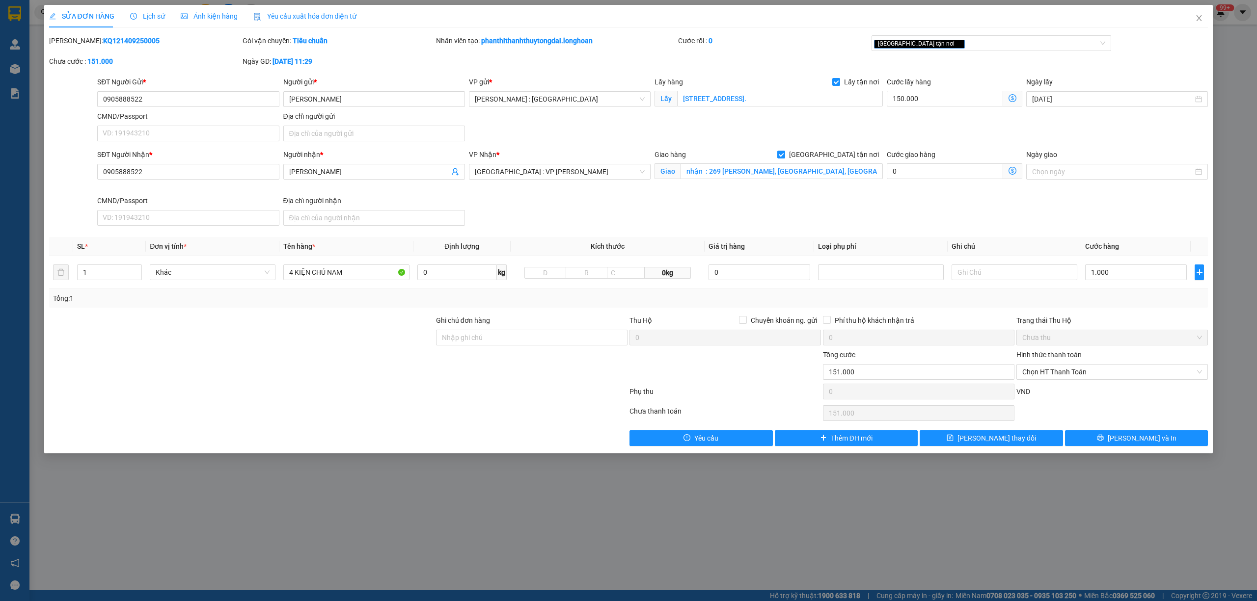
drag, startPoint x: 139, startPoint y: 41, endPoint x: 85, endPoint y: 42, distance: 54.5
click at [83, 42] on div "Mã ĐH: KQ121409250005" at bounding box center [144, 40] width 191 height 11
click at [135, 22] on div "Lịch sử" at bounding box center [147, 16] width 35 height 23
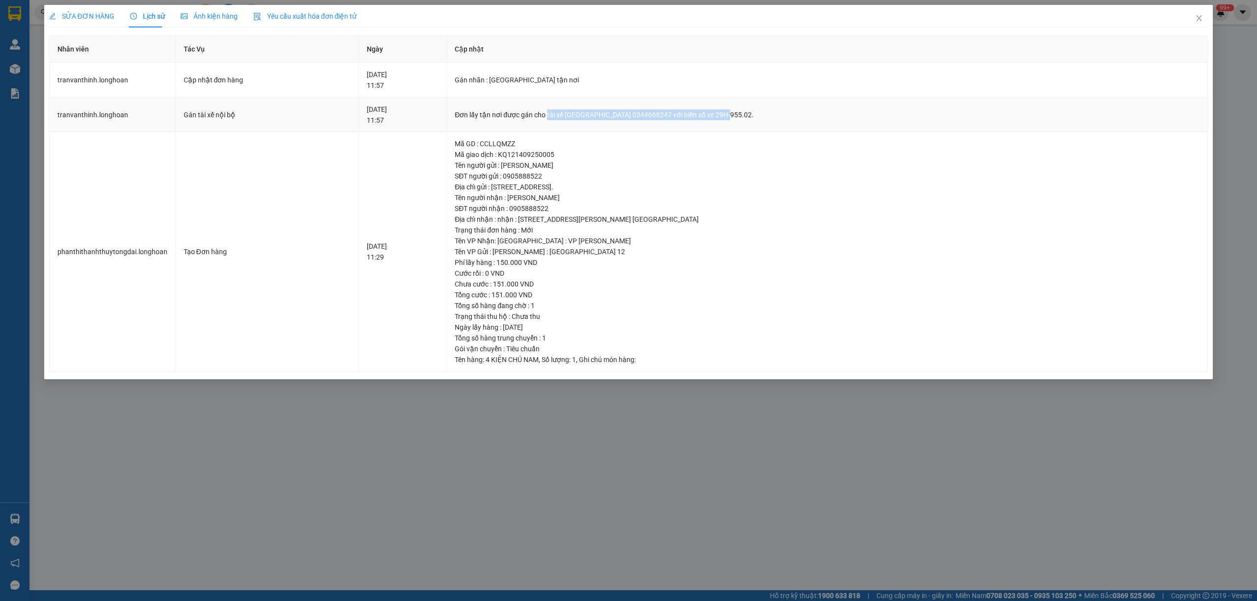
drag, startPoint x: 590, startPoint y: 116, endPoint x: 767, endPoint y: 114, distance: 177.2
click at [767, 114] on div "Đơn lấy tận nơi được gán cho tài xế [GEOGRAPHIC_DATA] 0344668247 với biển số xe…" at bounding box center [827, 114] width 745 height 11
copy div "tài xế [GEOGRAPHIC_DATA] 0344668247 với biển số xe 29H-955.02"
click at [1199, 17] on icon "close" at bounding box center [1199, 18] width 8 height 8
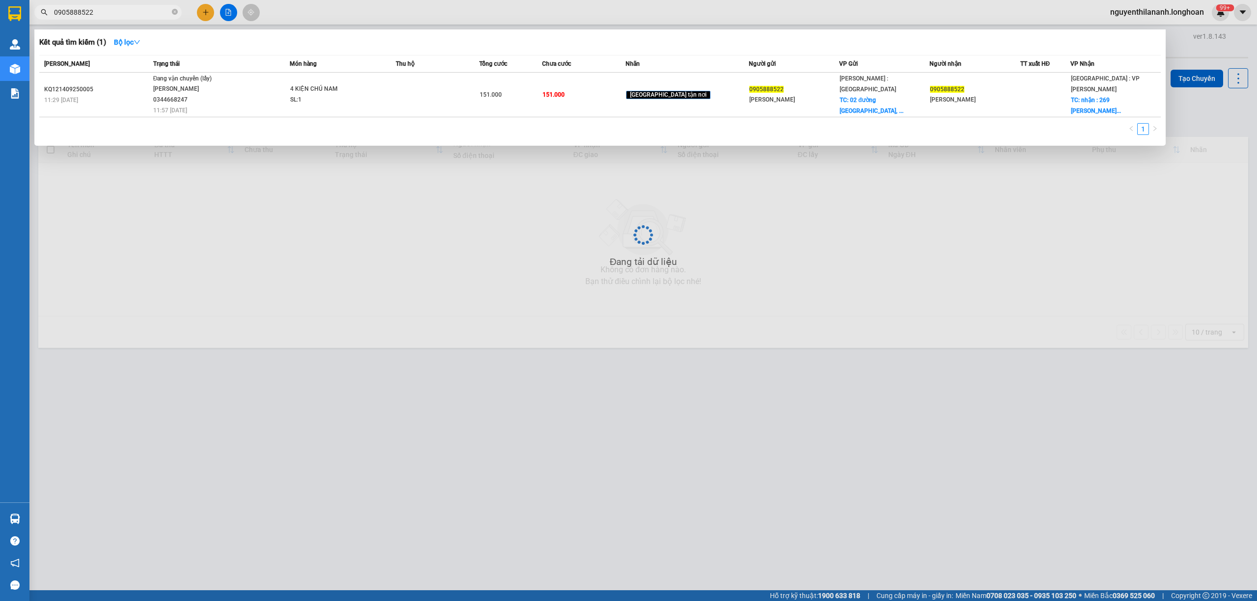
click at [164, 11] on input "0905888522" at bounding box center [112, 12] width 116 height 11
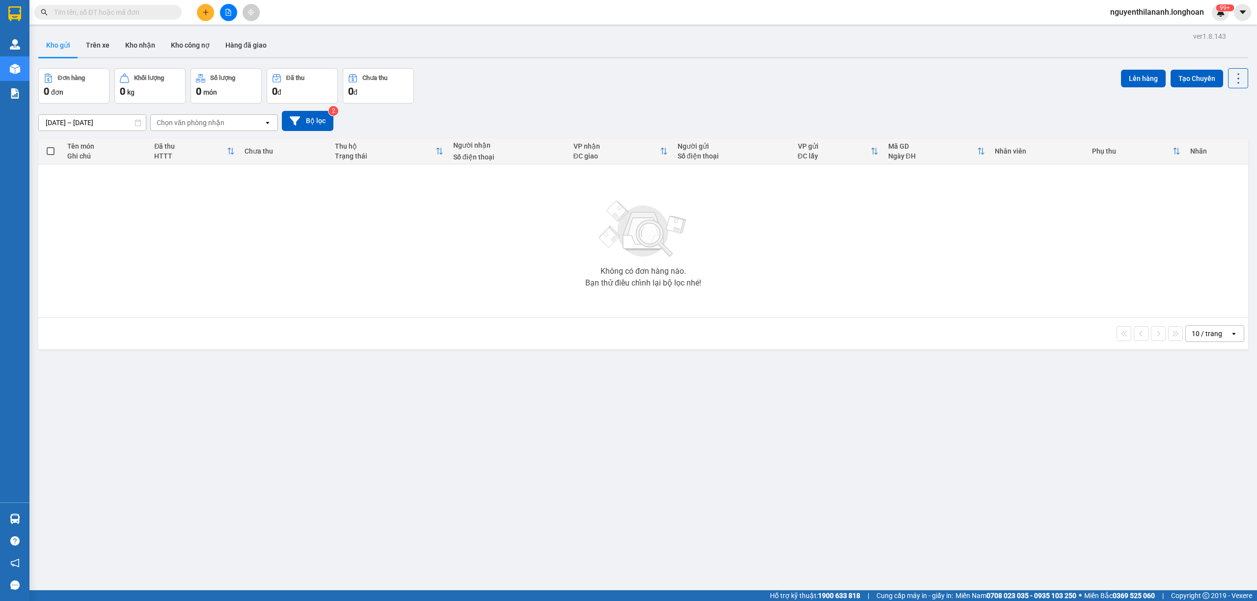
paste input "077888910"
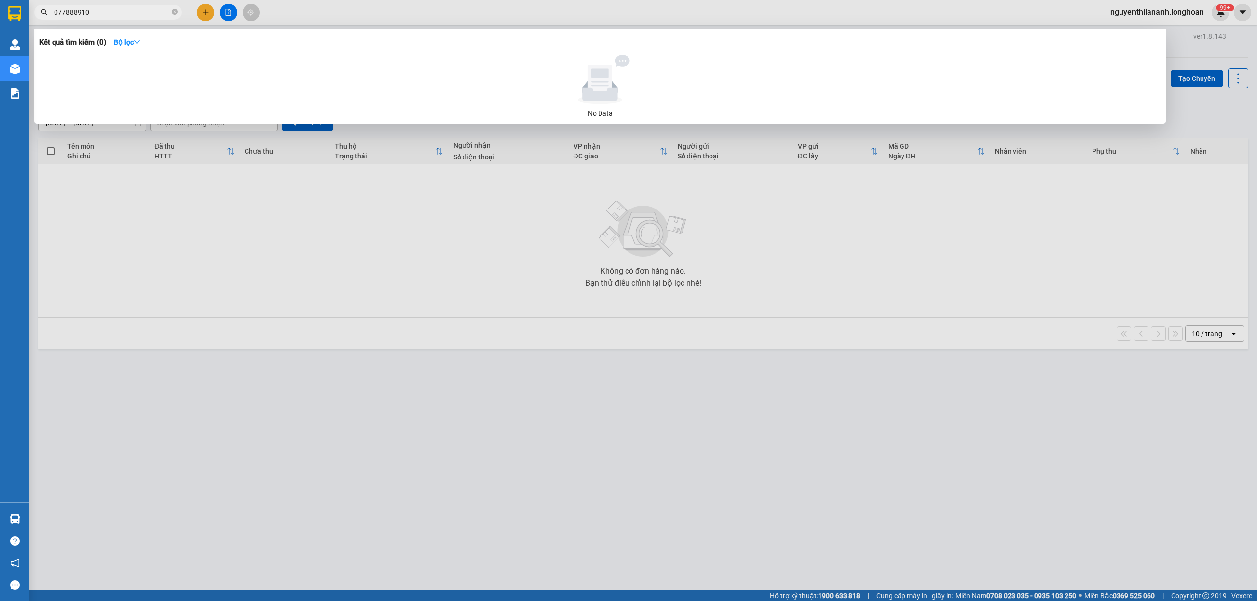
type input "077888910"
click at [173, 13] on icon "close-circle" at bounding box center [175, 12] width 6 height 6
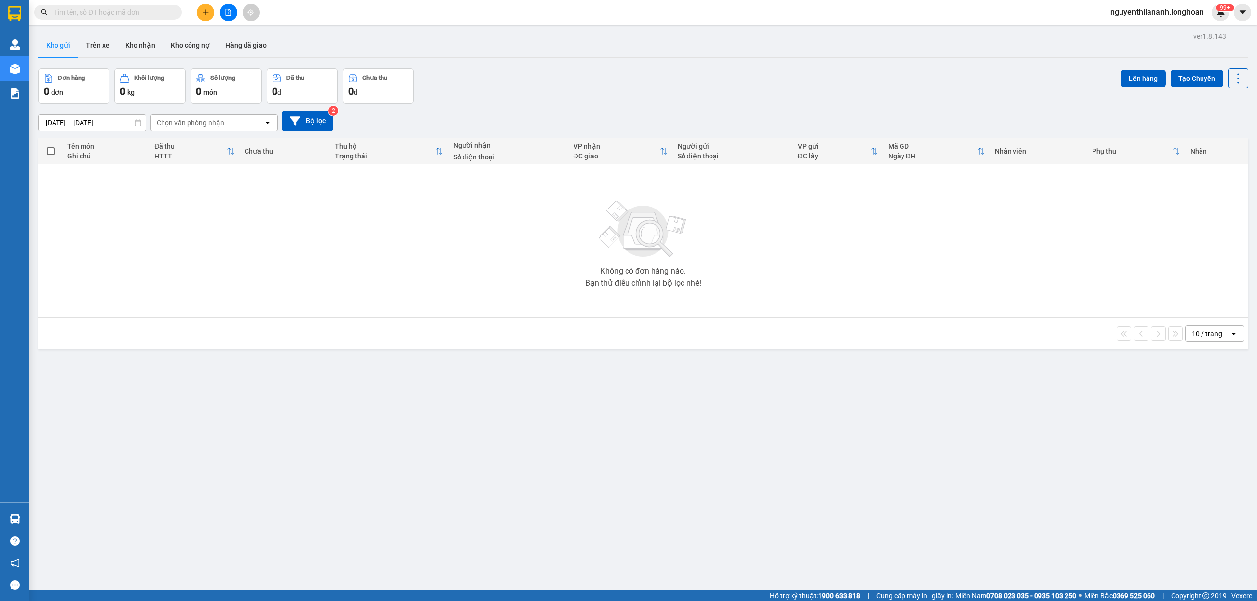
click at [152, 8] on input "text" at bounding box center [112, 12] width 116 height 11
paste input "0778889910"
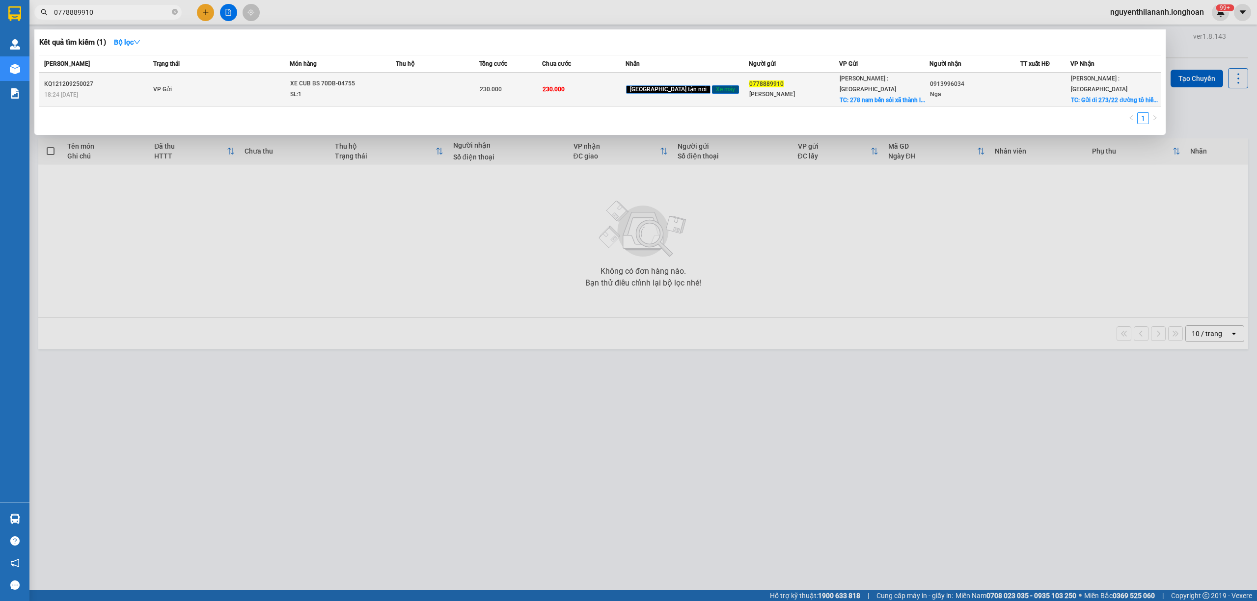
type input "0778889910"
click at [131, 79] on div "KQ121209250027" at bounding box center [97, 84] width 106 height 10
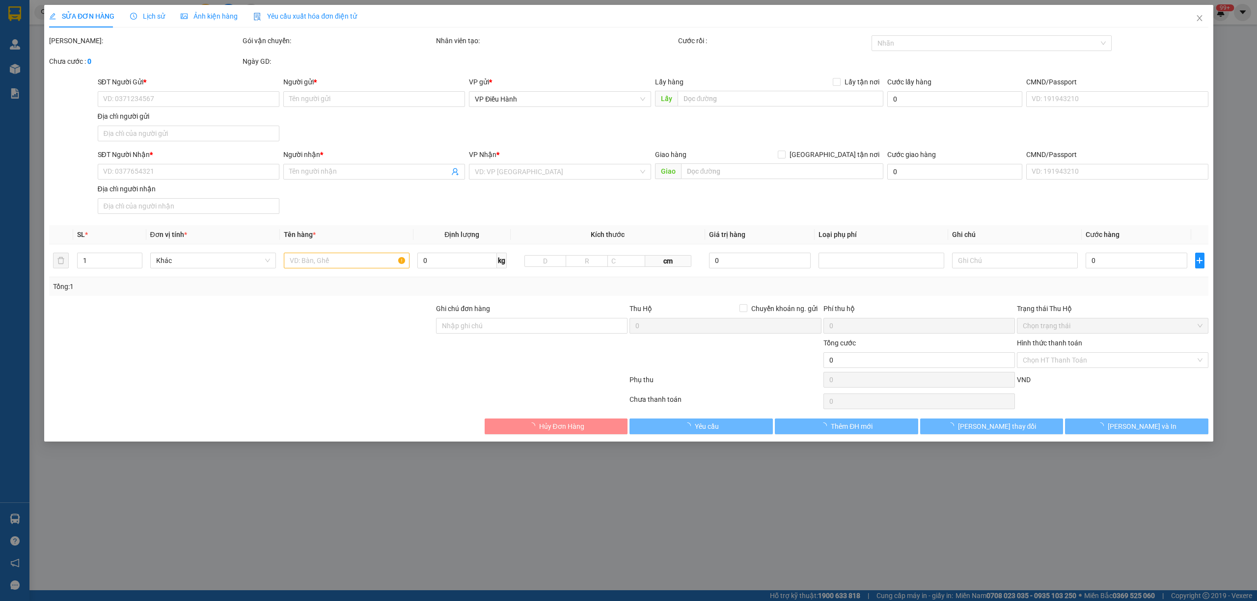
type input "0778889910"
type input "[PERSON_NAME]"
checkbox input "true"
type input "278 nam bến sỏi xã thành long huyện [GEOGRAPHIC_DATA]"
type input "0913996034"
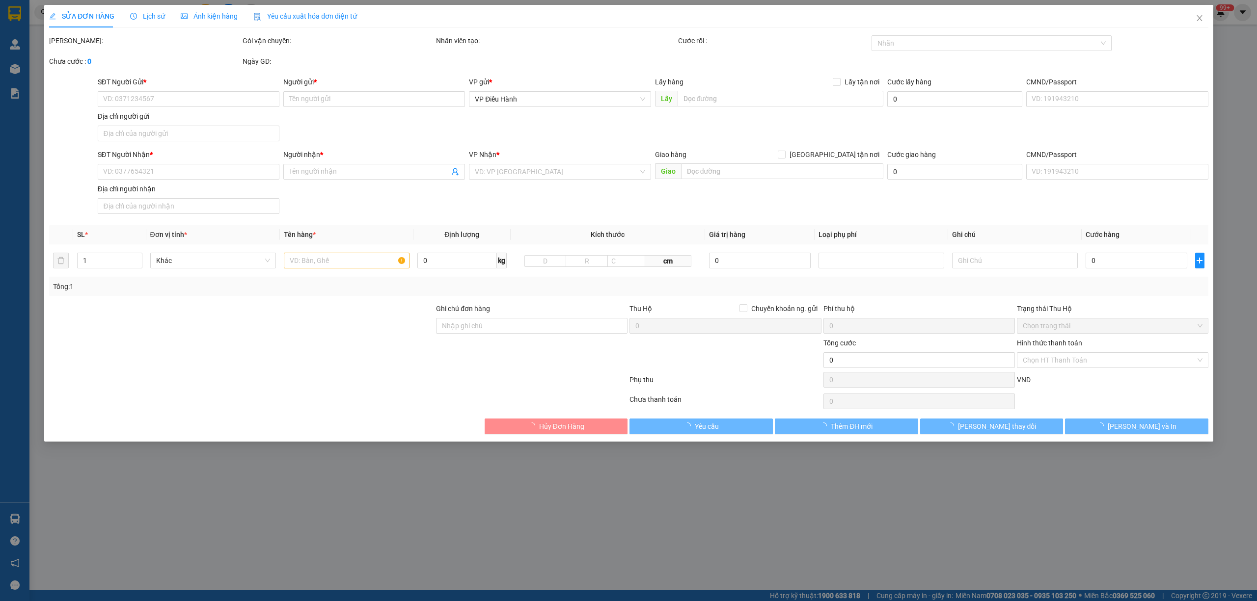
type input "Nga"
checkbox input "true"
type input "Gửi đi 273/22 đường tô hiến thành [GEOGRAPHIC_DATA]"
type input "KHÔNG CHÌA KHÓA,KHÔNG CAVET"
type input "230.000"
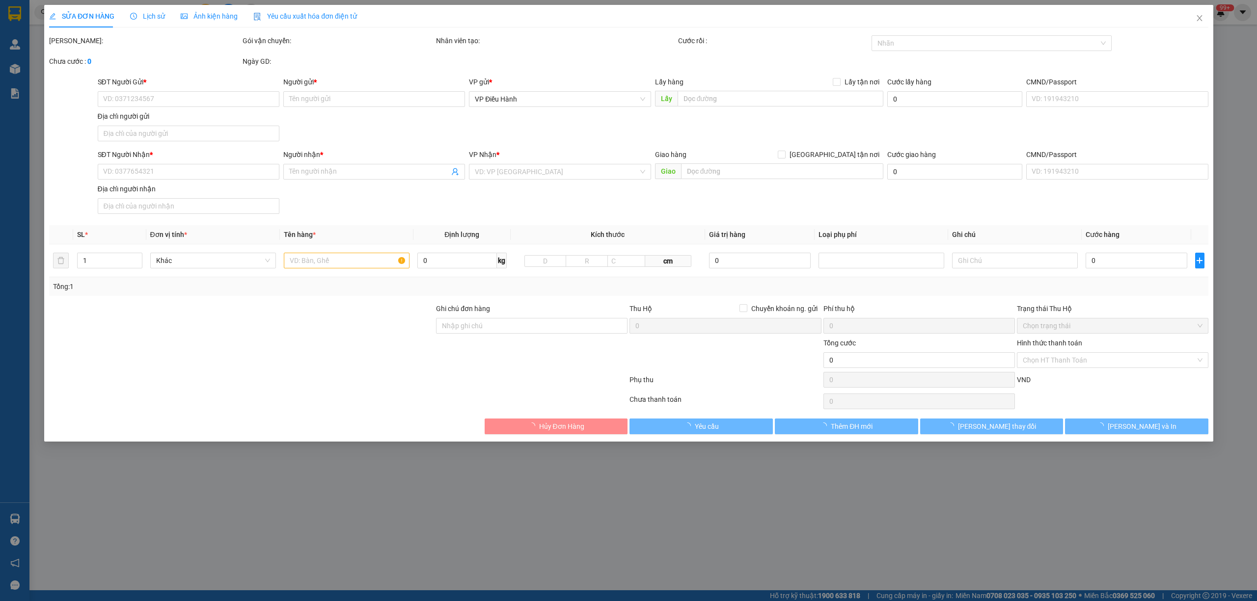
type input "230.000"
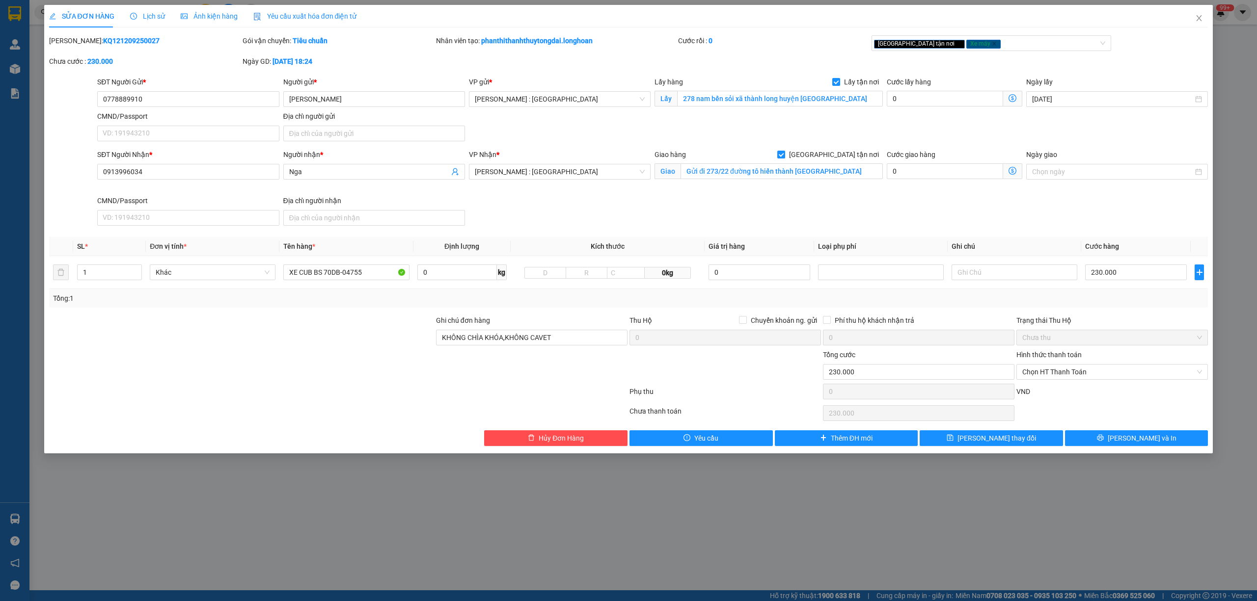
click at [137, 16] on span "Lịch sử" at bounding box center [147, 16] width 35 height 8
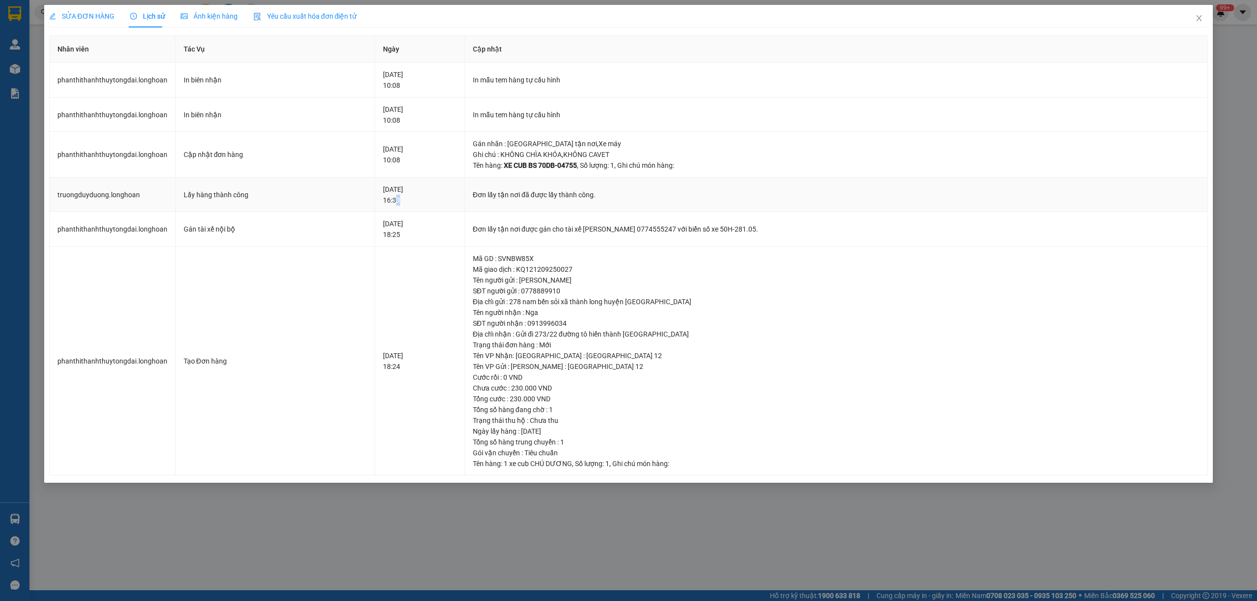
drag, startPoint x: 435, startPoint y: 210, endPoint x: 378, endPoint y: 210, distance: 56.9
click at [378, 210] on td "[DATE] 16:33" at bounding box center [419, 195] width 89 height 35
click at [403, 205] on div "[DATE] 16:33" at bounding box center [419, 195] width 73 height 22
drag, startPoint x: 402, startPoint y: 205, endPoint x: 364, endPoint y: 201, distance: 37.5
click at [375, 201] on td "[DATE] 16:33" at bounding box center [419, 195] width 89 height 35
